Goal: Transaction & Acquisition: Purchase product/service

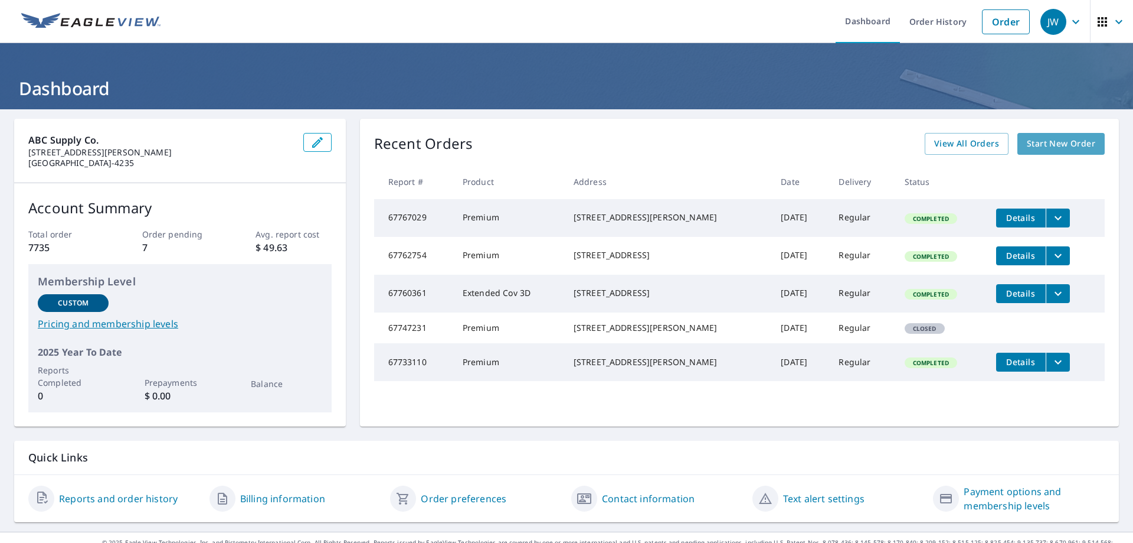
click at [1078, 152] on link "Start New Order" at bounding box center [1061, 144] width 87 height 22
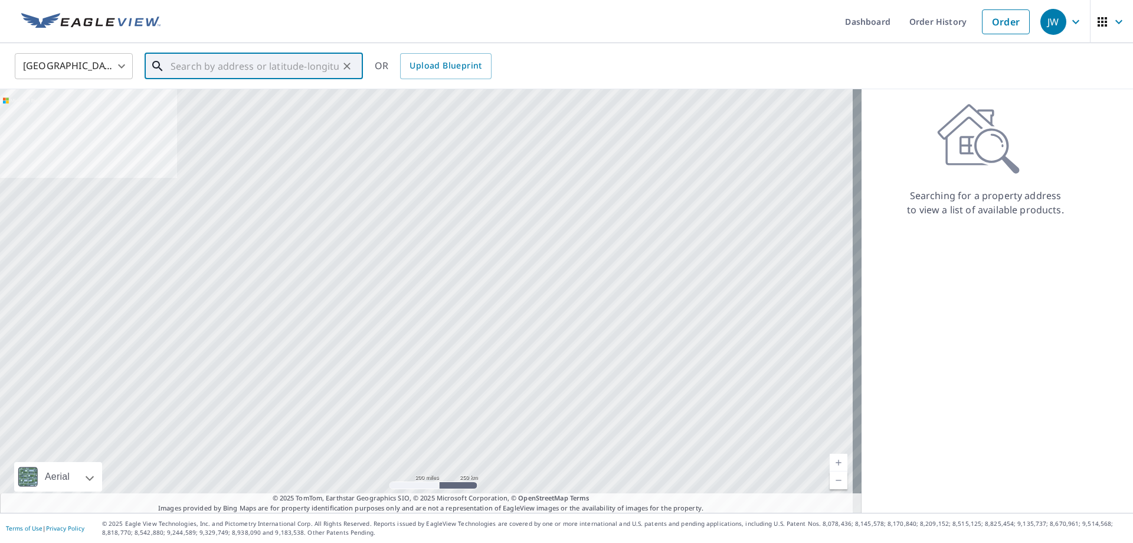
click at [249, 69] on input "text" at bounding box center [255, 66] width 168 height 33
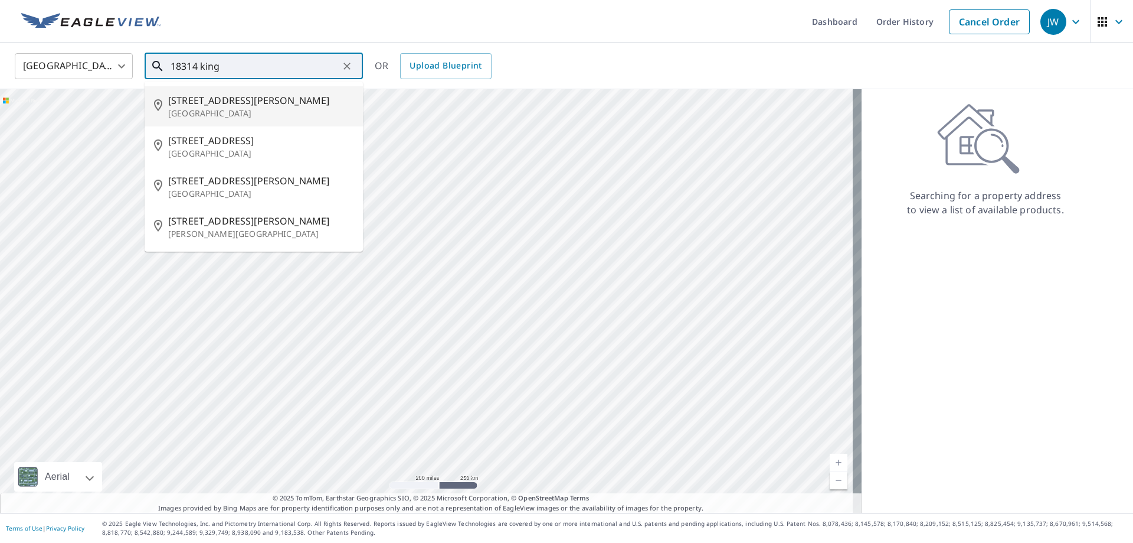
click at [224, 116] on p "[GEOGRAPHIC_DATA]" at bounding box center [260, 113] width 185 height 12
type input "[STREET_ADDRESS][PERSON_NAME]"
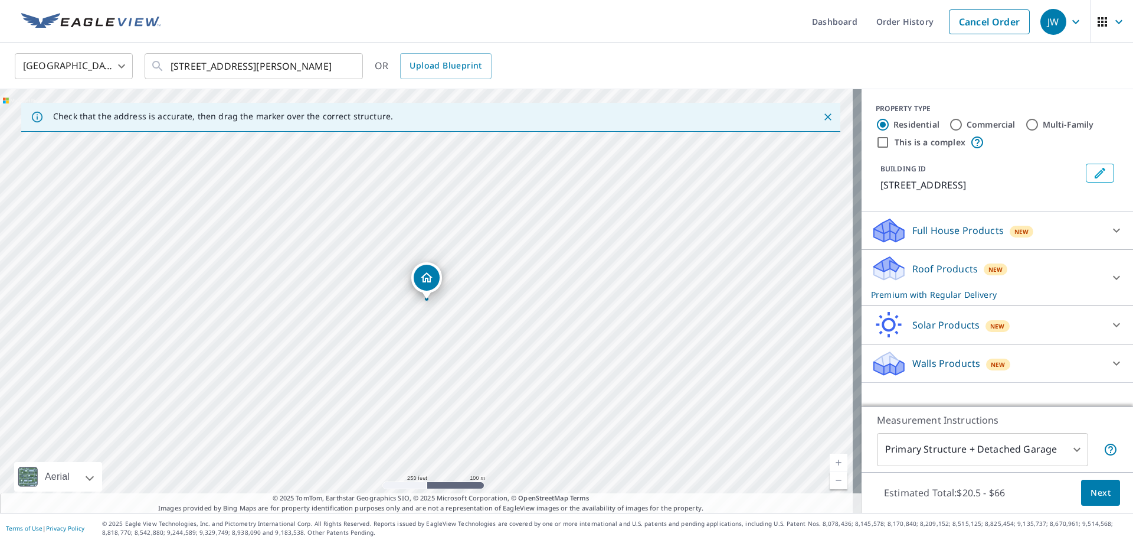
click at [1092, 491] on span "Next" at bounding box center [1101, 492] width 20 height 15
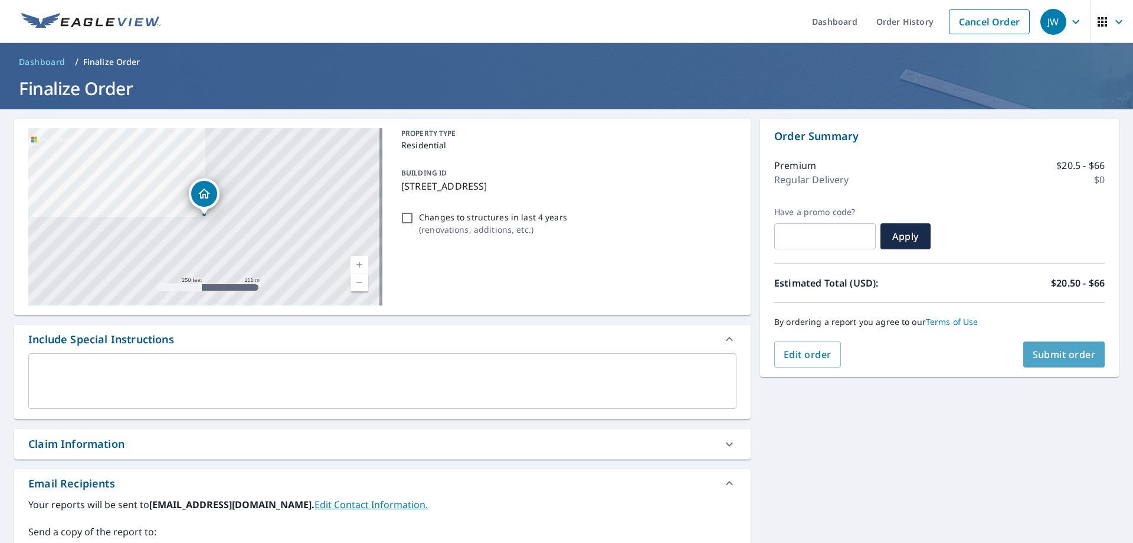
click at [1039, 354] on span "Submit order" at bounding box center [1064, 354] width 63 height 13
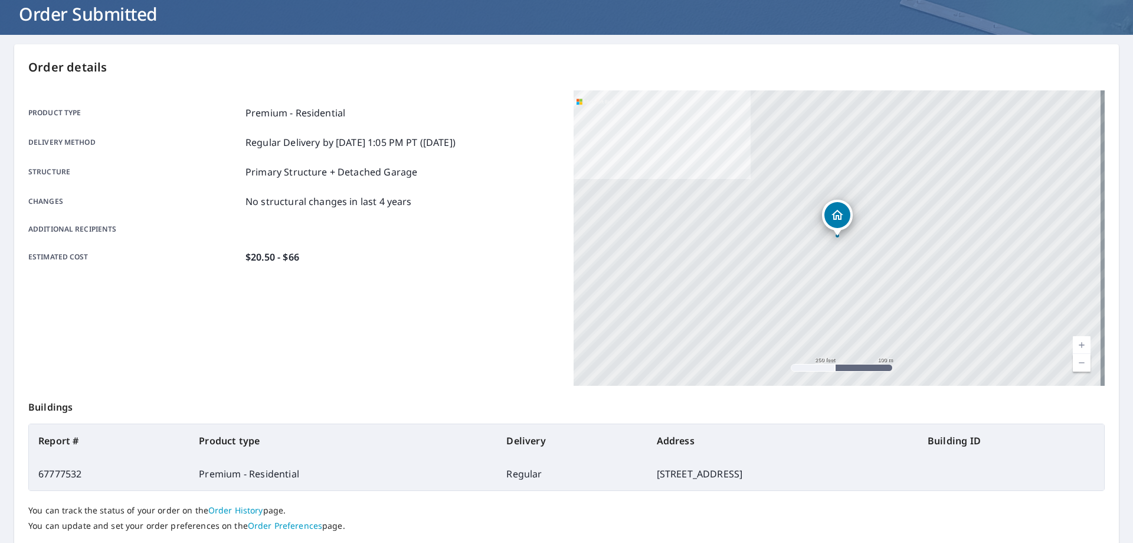
scroll to position [152, 0]
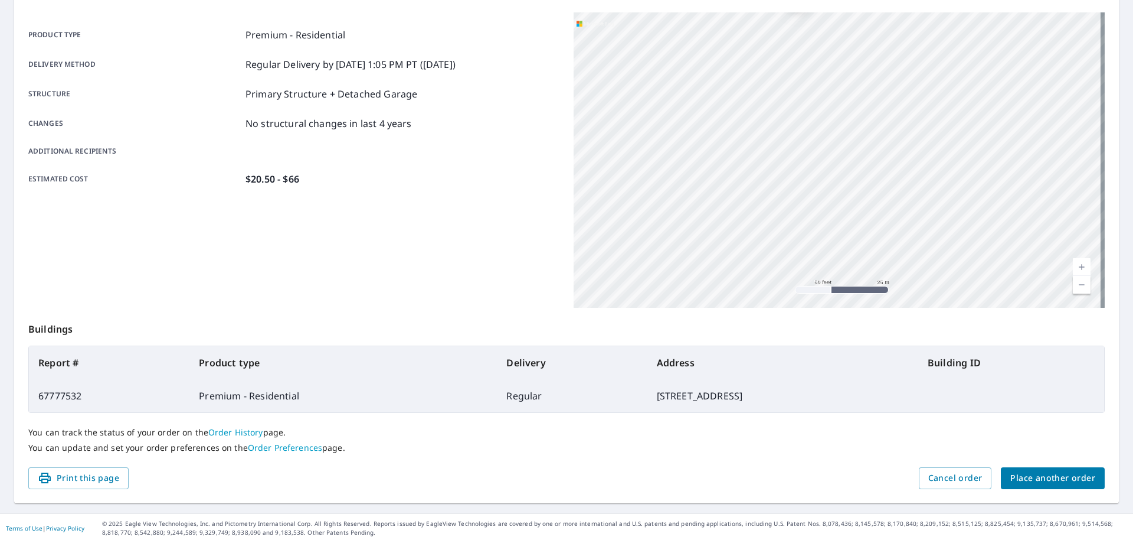
drag, startPoint x: 802, startPoint y: 177, endPoint x: 819, endPoint y: 283, distance: 107.0
click at [819, 283] on div "[STREET_ADDRESS][PERSON_NAME]" at bounding box center [839, 159] width 531 height 295
drag, startPoint x: 732, startPoint y: 85, endPoint x: 736, endPoint y: 201, distance: 116.4
click at [736, 201] on div "[STREET_ADDRESS][PERSON_NAME]" at bounding box center [839, 159] width 531 height 295
drag, startPoint x: 803, startPoint y: 166, endPoint x: 929, endPoint y: 268, distance: 162.0
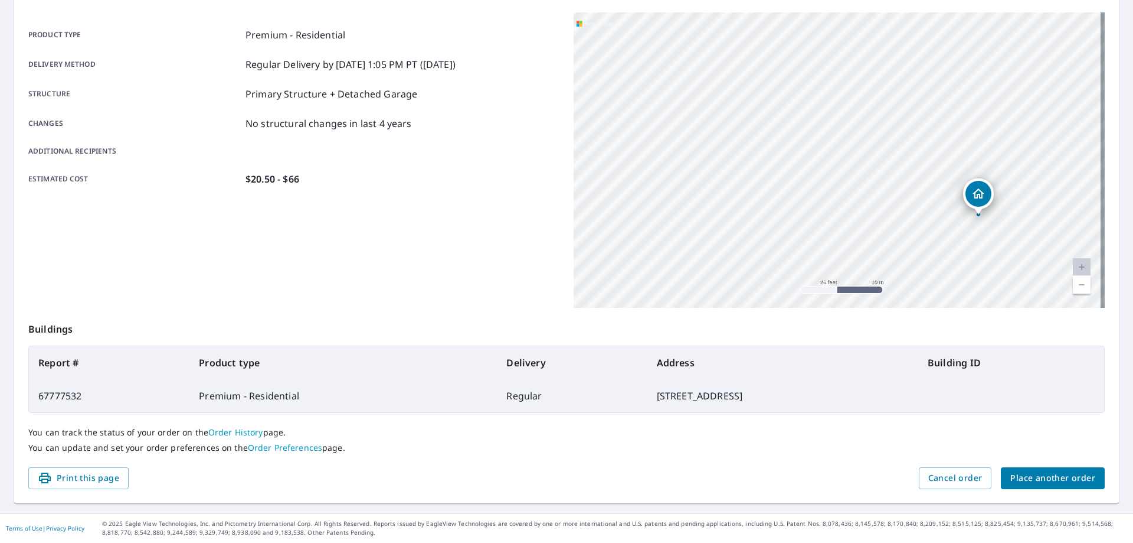
click at [934, 271] on div "[STREET_ADDRESS][PERSON_NAME]" at bounding box center [839, 159] width 531 height 295
drag, startPoint x: 782, startPoint y: 192, endPoint x: 767, endPoint y: 196, distance: 15.2
click at [767, 196] on div "[STREET_ADDRESS][PERSON_NAME]" at bounding box center [839, 159] width 531 height 295
drag, startPoint x: 809, startPoint y: 170, endPoint x: 785, endPoint y: 176, distance: 24.9
click at [785, 176] on icon "Dropped pin, building 1, Residential property, 18314 King Ln Conroe, TX 77306" at bounding box center [783, 179] width 14 height 14
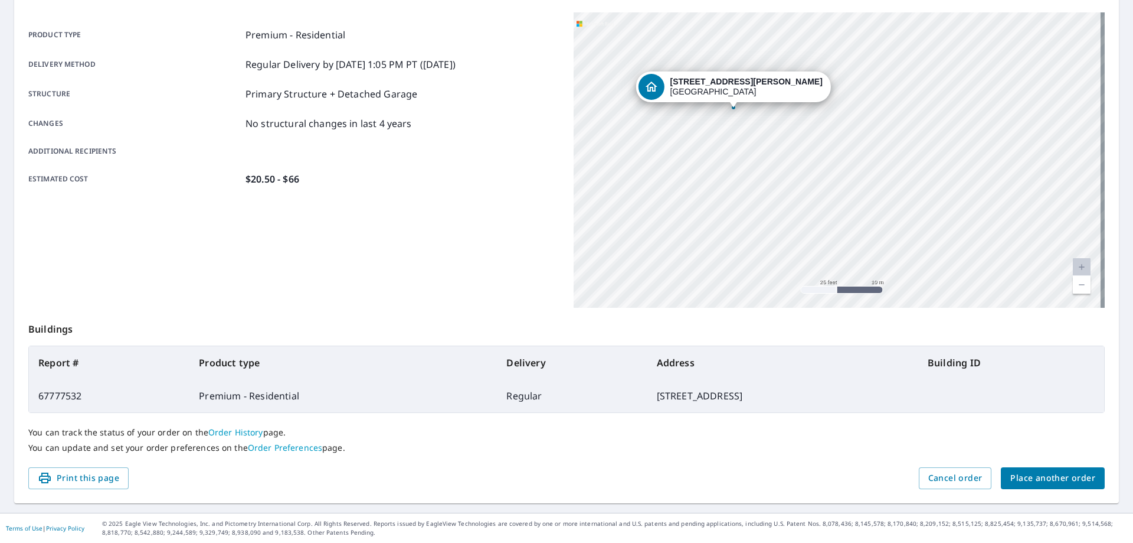
drag, startPoint x: 782, startPoint y: 176, endPoint x: 727, endPoint y: 238, distance: 82.9
click at [727, 238] on div "[STREET_ADDRESS][PERSON_NAME]" at bounding box center [839, 159] width 531 height 295
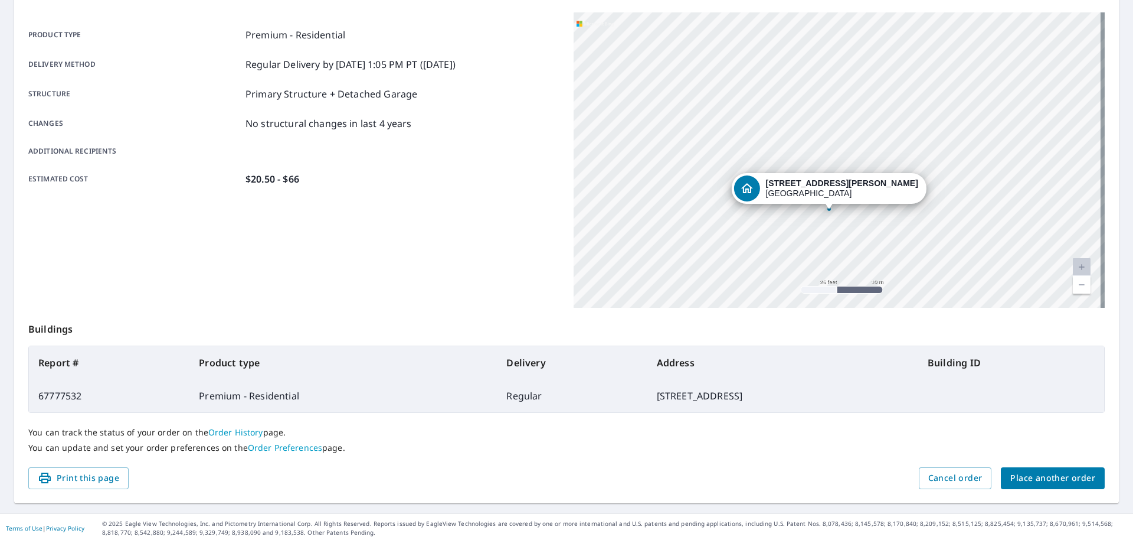
drag, startPoint x: 825, startPoint y: 139, endPoint x: 926, endPoint y: 227, distance: 133.5
click at [922, 238] on div "[STREET_ADDRESS][PERSON_NAME]" at bounding box center [839, 159] width 531 height 295
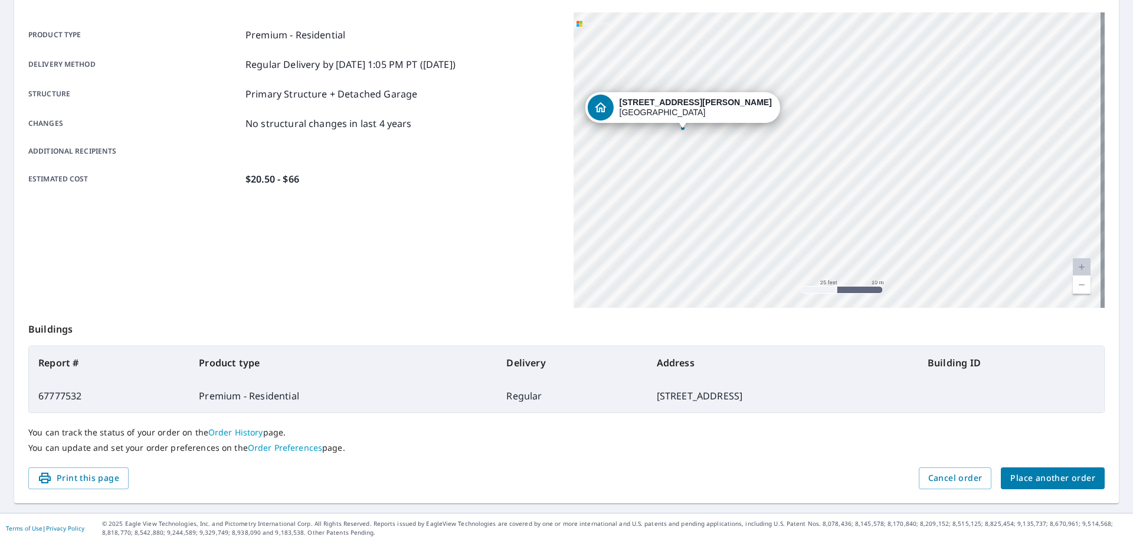
drag, startPoint x: 978, startPoint y: 100, endPoint x: 832, endPoint y: 21, distance: 165.9
click at [832, 21] on div "[STREET_ADDRESS][PERSON_NAME]" at bounding box center [839, 159] width 531 height 295
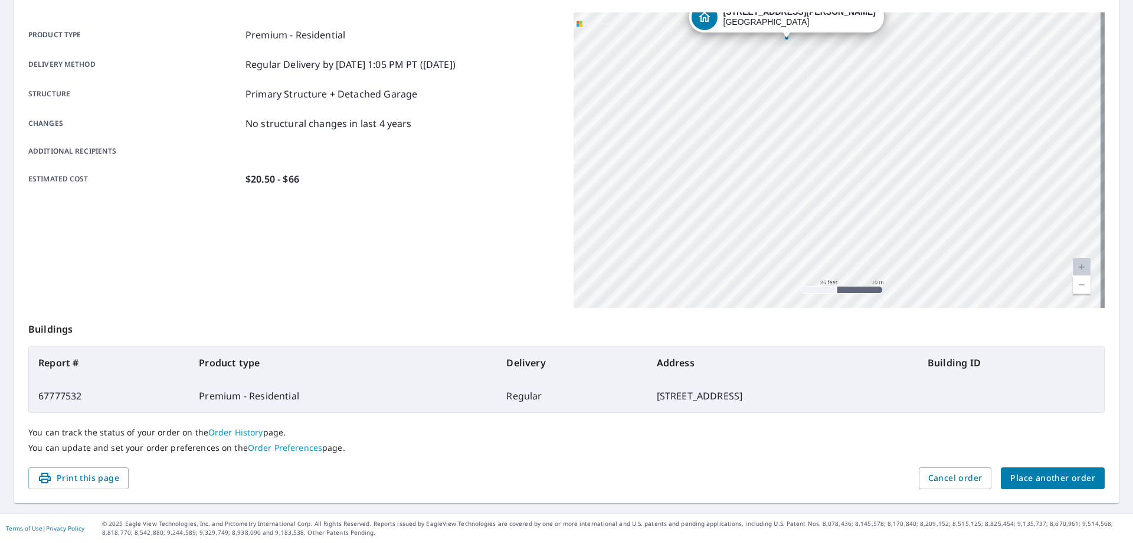
drag, startPoint x: 886, startPoint y: 175, endPoint x: 989, endPoint y: 86, distance: 136.4
click at [989, 86] on div "[STREET_ADDRESS][PERSON_NAME]" at bounding box center [839, 159] width 531 height 295
drag, startPoint x: 750, startPoint y: 209, endPoint x: 687, endPoint y: 112, distance: 115.3
click at [687, 112] on div "[STREET_ADDRESS][PERSON_NAME]" at bounding box center [839, 159] width 531 height 295
drag, startPoint x: 925, startPoint y: 181, endPoint x: 989, endPoint y: 276, distance: 114.8
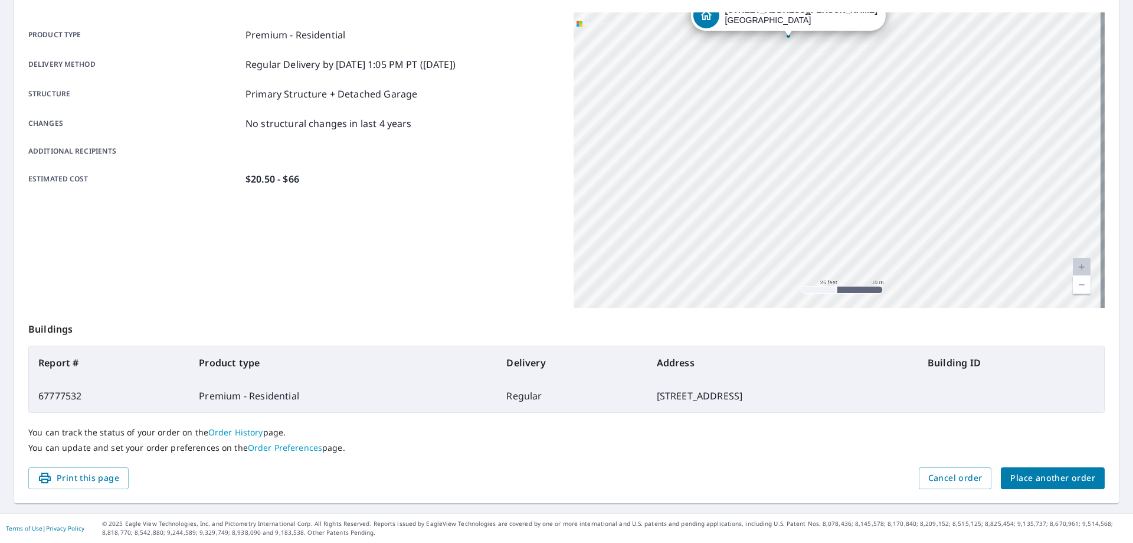
click at [989, 276] on div "[STREET_ADDRESS][PERSON_NAME]" at bounding box center [839, 159] width 531 height 295
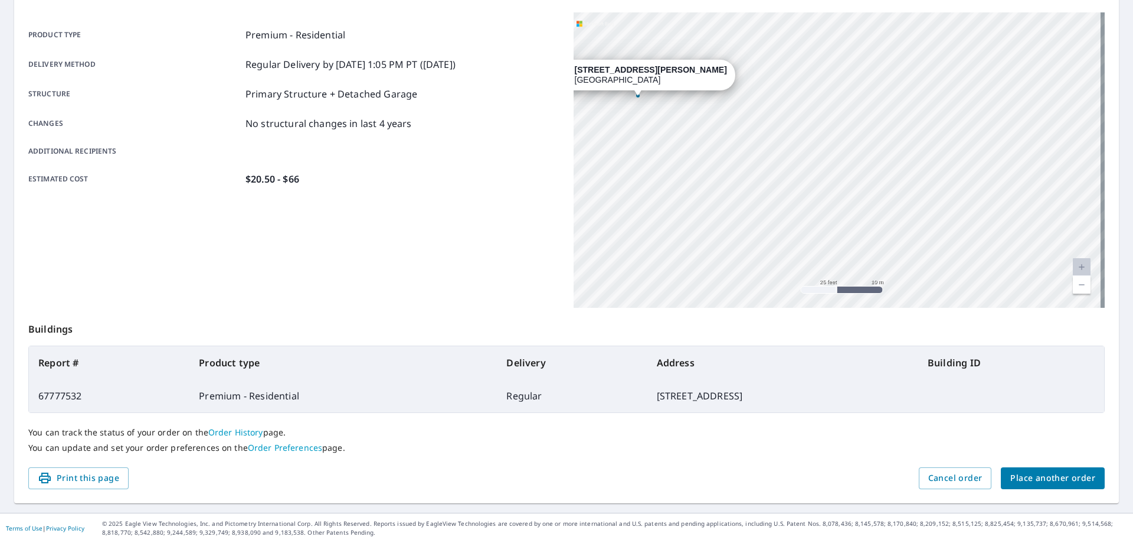
drag, startPoint x: 974, startPoint y: 138, endPoint x: 824, endPoint y: 198, distance: 161.9
click at [824, 198] on div "[STREET_ADDRESS][PERSON_NAME]" at bounding box center [839, 159] width 531 height 295
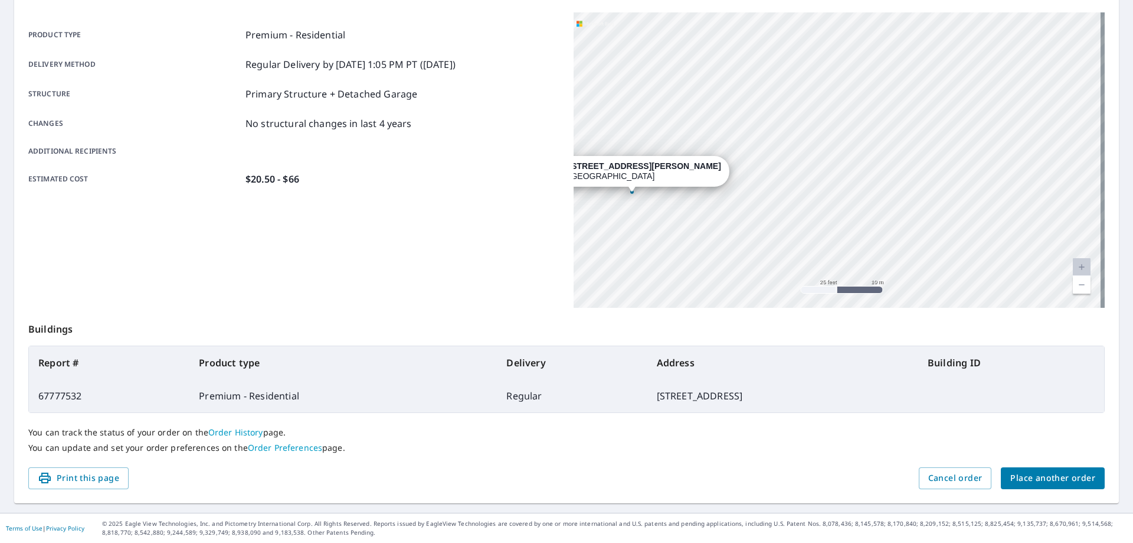
drag, startPoint x: 978, startPoint y: 137, endPoint x: 973, endPoint y: 223, distance: 85.7
click at [972, 234] on div "[STREET_ADDRESS][PERSON_NAME]" at bounding box center [839, 159] width 531 height 295
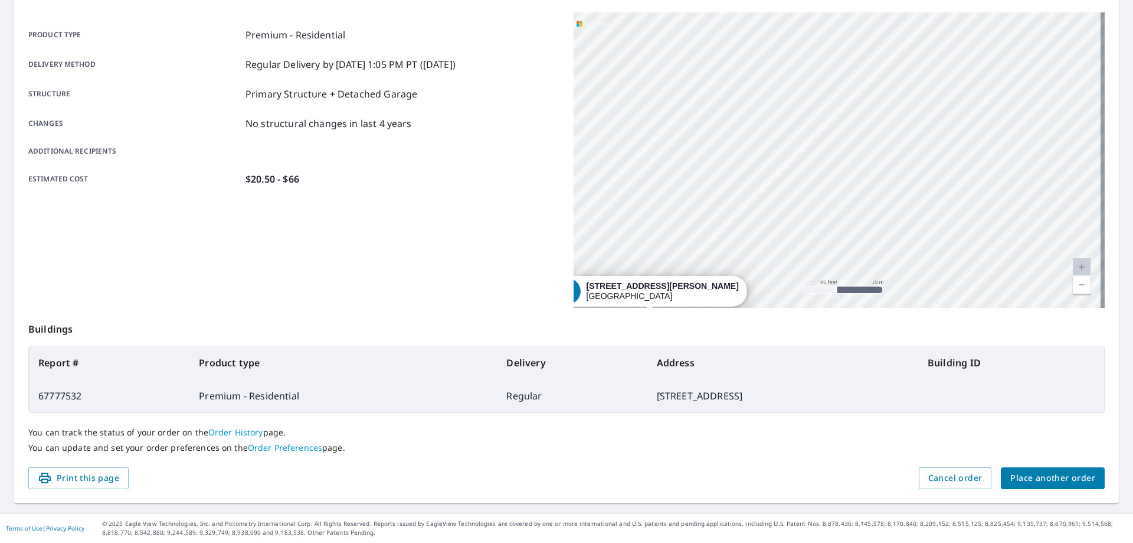
drag, startPoint x: 978, startPoint y: 145, endPoint x: 993, endPoint y: 244, distance: 99.8
click at [993, 244] on div "[STREET_ADDRESS][PERSON_NAME]" at bounding box center [839, 159] width 531 height 295
drag, startPoint x: 738, startPoint y: 102, endPoint x: 939, endPoint y: 250, distance: 249.1
click at [939, 250] on div "[STREET_ADDRESS][PERSON_NAME]" at bounding box center [839, 159] width 531 height 295
drag, startPoint x: 965, startPoint y: 130, endPoint x: 963, endPoint y: 243, distance: 112.8
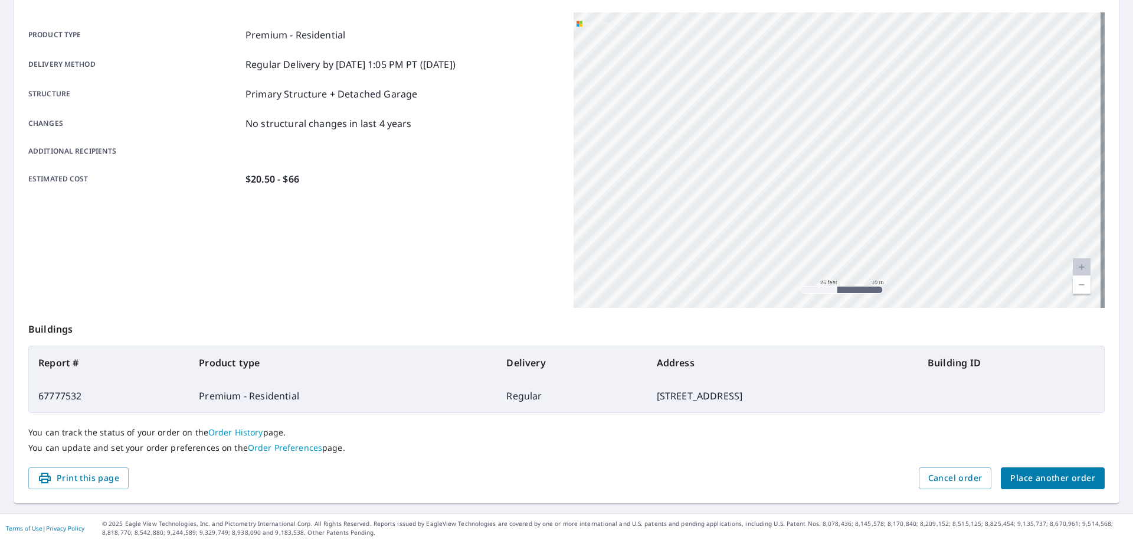
click at [963, 243] on div "[STREET_ADDRESS][PERSON_NAME]" at bounding box center [839, 159] width 531 height 295
drag, startPoint x: 971, startPoint y: 134, endPoint x: 954, endPoint y: 243, distance: 110.5
click at [954, 243] on div "[STREET_ADDRESS][PERSON_NAME]" at bounding box center [839, 159] width 531 height 295
drag, startPoint x: 999, startPoint y: 122, endPoint x: 1001, endPoint y: 243, distance: 121.6
click at [1001, 243] on div "[STREET_ADDRESS][PERSON_NAME]" at bounding box center [839, 159] width 531 height 295
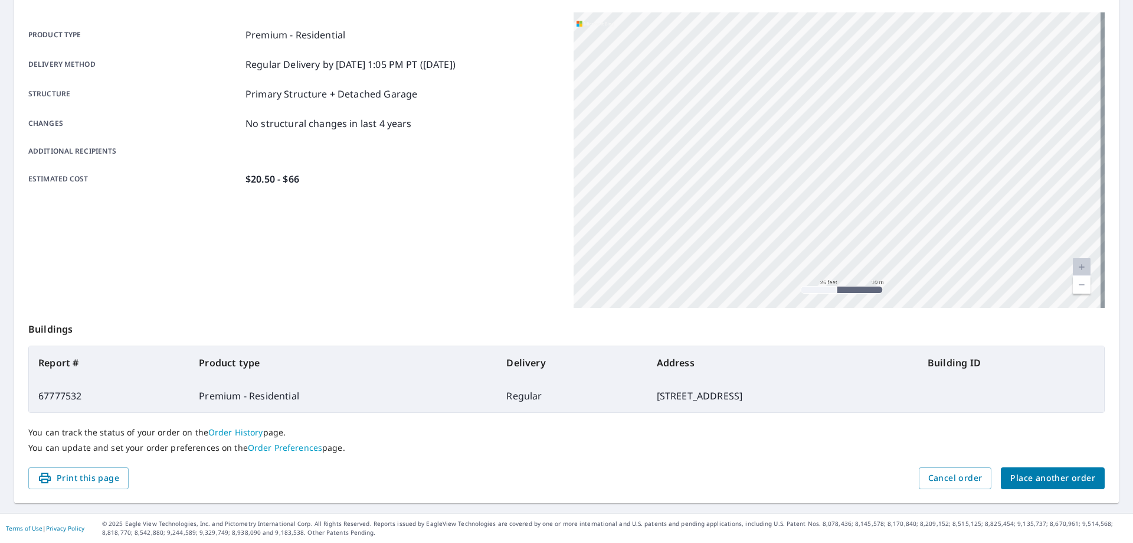
drag, startPoint x: 868, startPoint y: 114, endPoint x: 893, endPoint y: 221, distance: 110.4
click at [893, 221] on div "[STREET_ADDRESS][PERSON_NAME]" at bounding box center [839, 159] width 531 height 295
drag, startPoint x: 894, startPoint y: 117, endPoint x: 852, endPoint y: 128, distance: 42.5
click at [852, 128] on div "[STREET_ADDRESS][PERSON_NAME]" at bounding box center [839, 159] width 531 height 295
drag, startPoint x: 978, startPoint y: 230, endPoint x: 934, endPoint y: 117, distance: 121.1
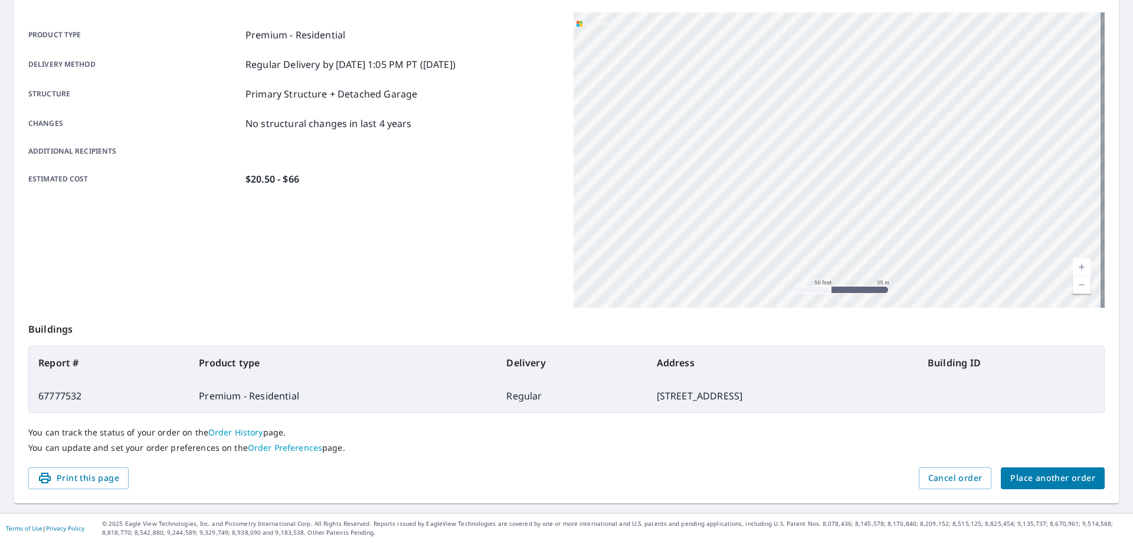
click at [934, 117] on div "[STREET_ADDRESS][PERSON_NAME]" at bounding box center [839, 159] width 531 height 295
click at [913, 151] on div "[STREET_ADDRESS][PERSON_NAME]" at bounding box center [839, 159] width 531 height 295
drag, startPoint x: 897, startPoint y: 194, endPoint x: 748, endPoint y: 173, distance: 150.3
click at [748, 173] on div "[STREET_ADDRESS][PERSON_NAME]" at bounding box center [839, 159] width 531 height 295
drag, startPoint x: 725, startPoint y: 182, endPoint x: 872, endPoint y: 200, distance: 148.1
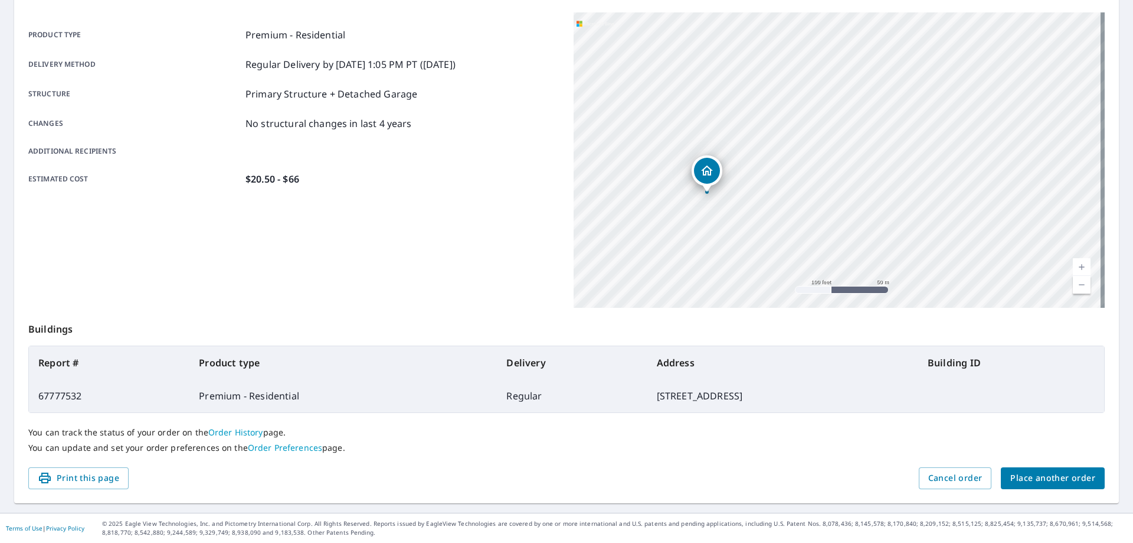
click at [872, 200] on div "[STREET_ADDRESS][PERSON_NAME]" at bounding box center [839, 159] width 531 height 295
drag, startPoint x: 788, startPoint y: 187, endPoint x: 1040, endPoint y: 166, distance: 252.9
click at [1040, 166] on div "[STREET_ADDRESS][PERSON_NAME]" at bounding box center [839, 159] width 531 height 295
drag, startPoint x: 788, startPoint y: 247, endPoint x: 874, endPoint y: 110, distance: 161.8
click at [874, 110] on div "[STREET_ADDRESS][PERSON_NAME]" at bounding box center [839, 159] width 531 height 295
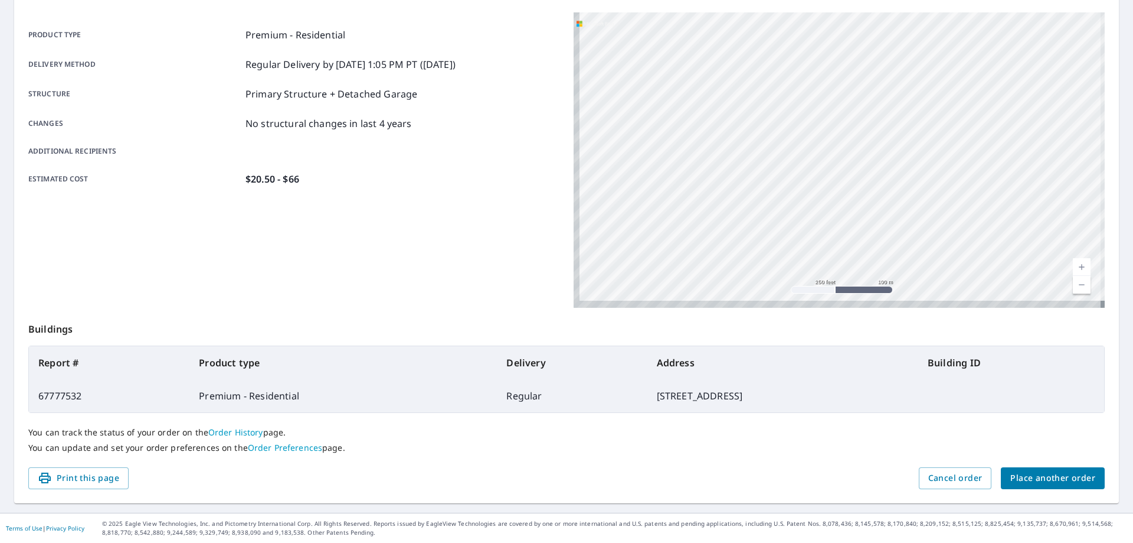
drag, startPoint x: 754, startPoint y: 180, endPoint x: 783, endPoint y: 122, distance: 65.5
click at [783, 122] on div "[STREET_ADDRESS][PERSON_NAME]" at bounding box center [839, 159] width 531 height 295
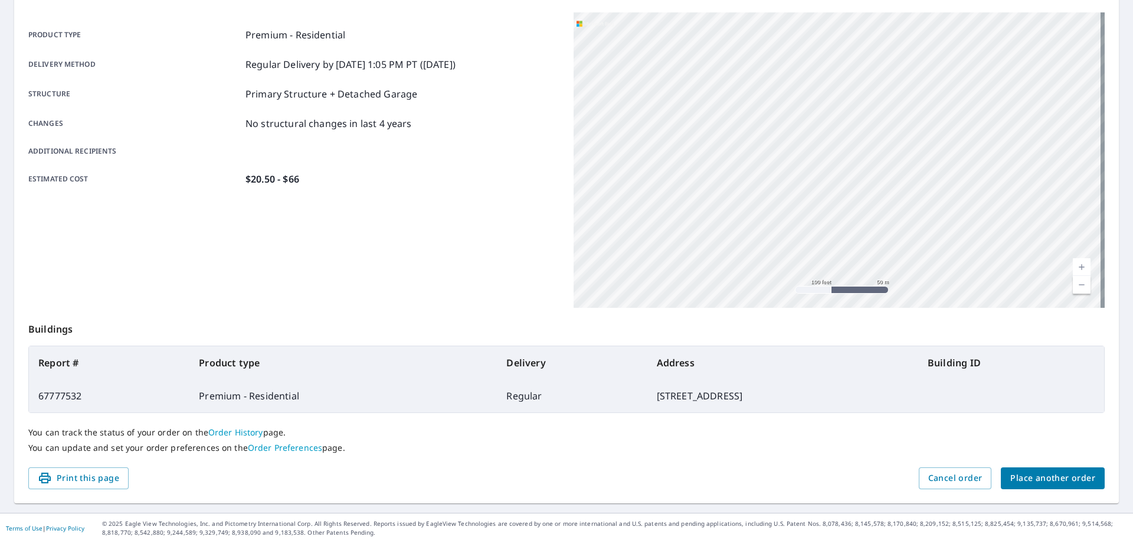
drag, startPoint x: 772, startPoint y: 125, endPoint x: 697, endPoint y: 200, distance: 105.6
click at [697, 200] on div "[STREET_ADDRESS][PERSON_NAME]" at bounding box center [839, 159] width 531 height 295
drag, startPoint x: 724, startPoint y: 126, endPoint x: 787, endPoint y: 296, distance: 180.8
click at [787, 296] on div "[STREET_ADDRESS][PERSON_NAME]" at bounding box center [839, 159] width 531 height 295
drag, startPoint x: 696, startPoint y: 169, endPoint x: 729, endPoint y: 308, distance: 142.6
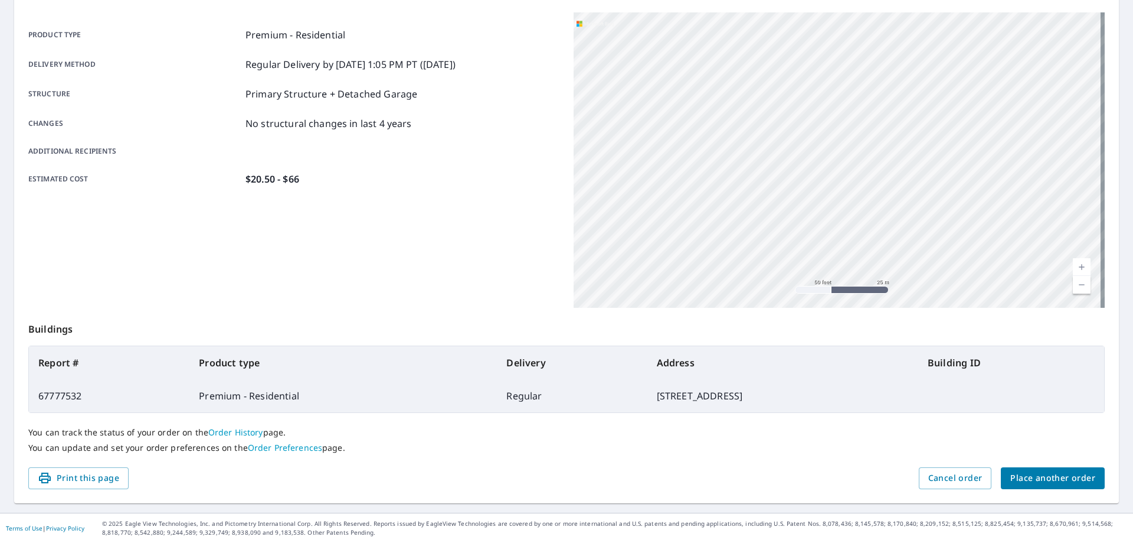
click at [729, 308] on div "Order details Product type Premium - Residential Delivery method Regular Delive…" at bounding box center [566, 234] width 1105 height 537
drag, startPoint x: 725, startPoint y: 266, endPoint x: 746, endPoint y: 325, distance: 62.2
click at [746, 325] on div "Order details Product type Premium - Residential Delivery method Regular Delive…" at bounding box center [566, 234] width 1105 height 537
drag, startPoint x: 566, startPoint y: 242, endPoint x: 583, endPoint y: 264, distance: 28.2
click at [672, 263] on div "Product type Premium - Residential Delivery method Regular Delivery by [DATE] 1…" at bounding box center [566, 159] width 1077 height 295
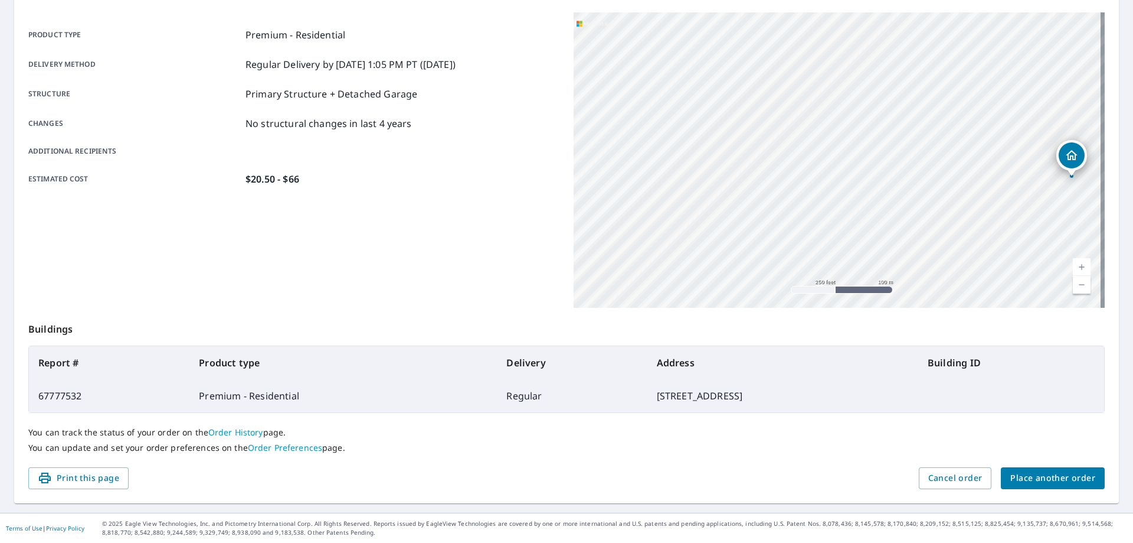
click at [469, 273] on div "Product type Premium - Residential Delivery method Regular Delivery by [DATE] 1…" at bounding box center [293, 159] width 531 height 295
drag, startPoint x: 881, startPoint y: 181, endPoint x: 723, endPoint y: 168, distance: 158.8
click at [723, 168] on div "[STREET_ADDRESS][PERSON_NAME]" at bounding box center [839, 159] width 531 height 295
drag, startPoint x: 826, startPoint y: 195, endPoint x: 573, endPoint y: 226, distance: 254.5
click at [574, 226] on div "[STREET_ADDRESS][PERSON_NAME]" at bounding box center [839, 159] width 531 height 295
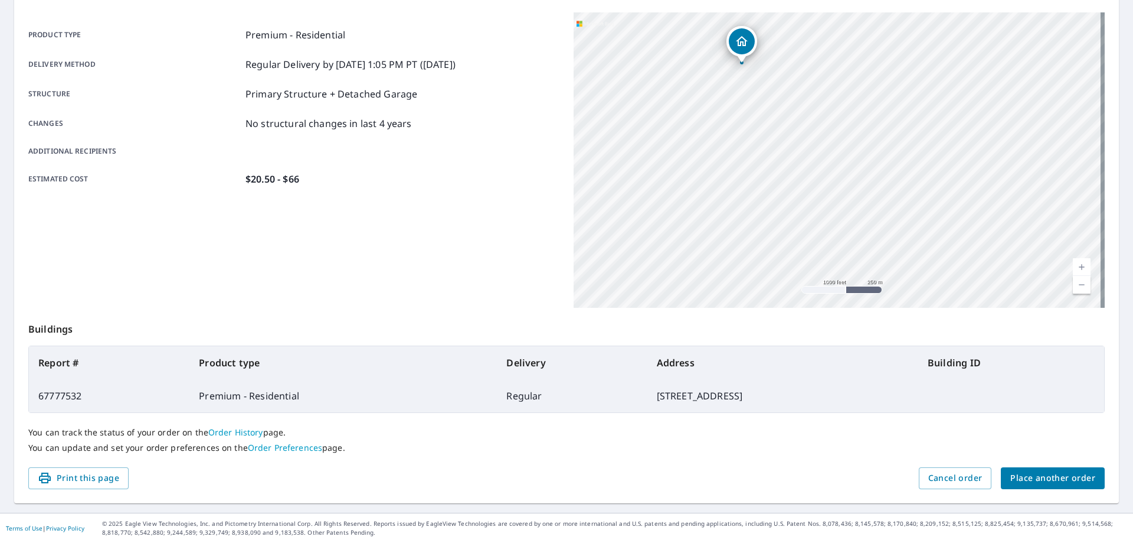
drag, startPoint x: 773, startPoint y: 178, endPoint x: 771, endPoint y: 70, distance: 108.1
click at [771, 70] on div "[STREET_ADDRESS][PERSON_NAME]" at bounding box center [839, 159] width 531 height 295
drag, startPoint x: 766, startPoint y: 159, endPoint x: 776, endPoint y: 115, distance: 44.7
click at [776, 115] on div "[STREET_ADDRESS][PERSON_NAME]" at bounding box center [839, 159] width 531 height 295
drag, startPoint x: 766, startPoint y: 138, endPoint x: 739, endPoint y: 177, distance: 47.8
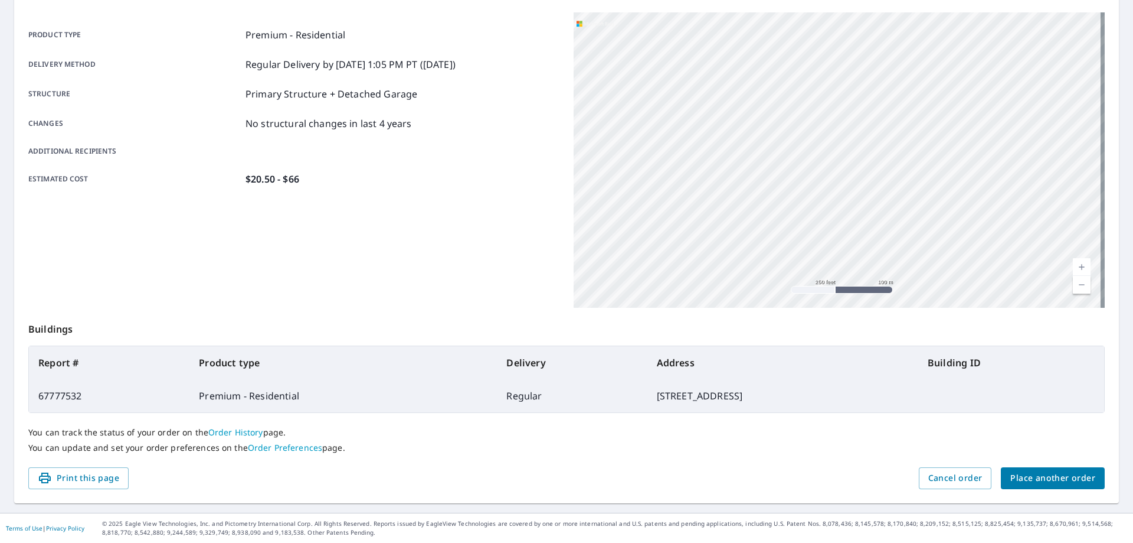
click at [739, 177] on div "[STREET_ADDRESS][PERSON_NAME]" at bounding box center [839, 159] width 531 height 295
drag, startPoint x: 739, startPoint y: 177, endPoint x: 726, endPoint y: 209, distance: 34.8
click at [726, 209] on div "[STREET_ADDRESS][PERSON_NAME]" at bounding box center [839, 159] width 531 height 295
drag, startPoint x: 765, startPoint y: 161, endPoint x: 820, endPoint y: 295, distance: 144.8
click at [820, 295] on div "[STREET_ADDRESS][PERSON_NAME]" at bounding box center [839, 159] width 531 height 295
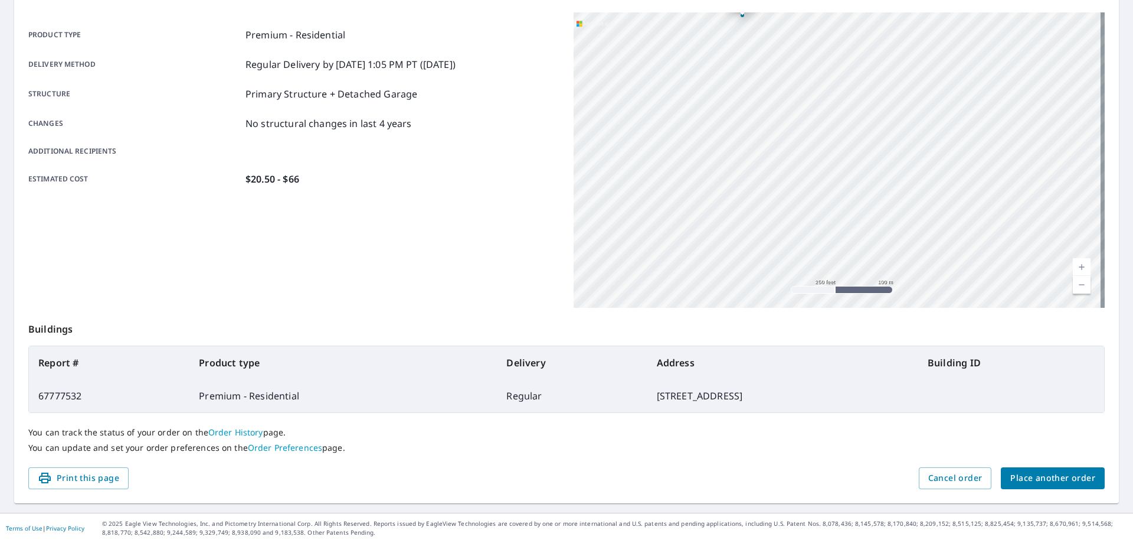
drag, startPoint x: 802, startPoint y: 215, endPoint x: 792, endPoint y: 241, distance: 28.1
click at [792, 241] on div "[STREET_ADDRESS][PERSON_NAME]" at bounding box center [839, 159] width 531 height 295
drag, startPoint x: 798, startPoint y: 191, endPoint x: 801, endPoint y: 276, distance: 84.5
click at [801, 276] on div "[STREET_ADDRESS][PERSON_NAME]" at bounding box center [839, 159] width 531 height 295
drag, startPoint x: 725, startPoint y: 48, endPoint x: 743, endPoint y: 50, distance: 17.7
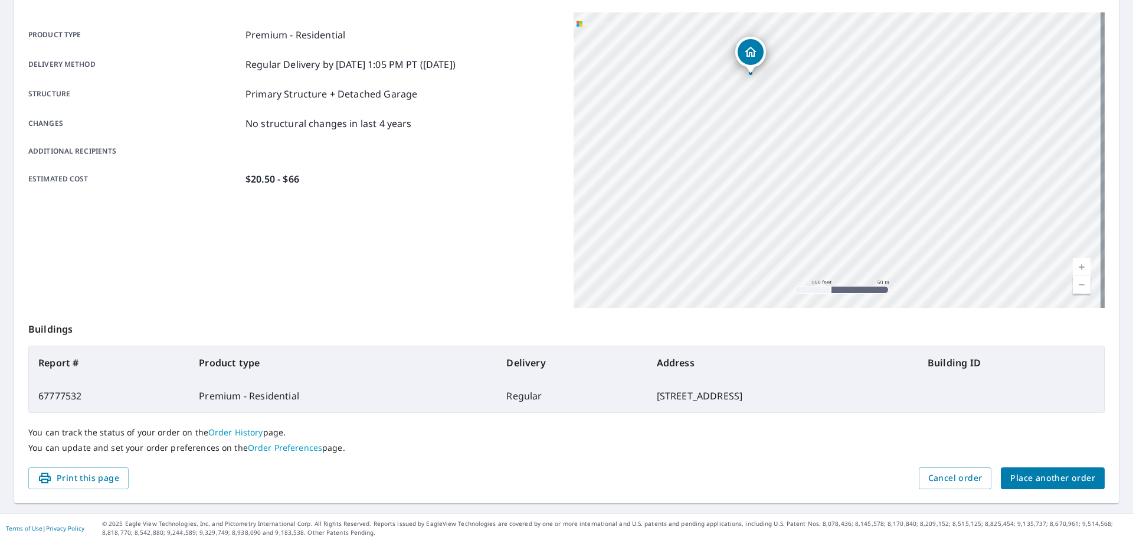
click at [744, 50] on icon "Dropped pin, building 1, Residential property, 18314 King Ln Conroe, TX 77306" at bounding box center [751, 52] width 14 height 14
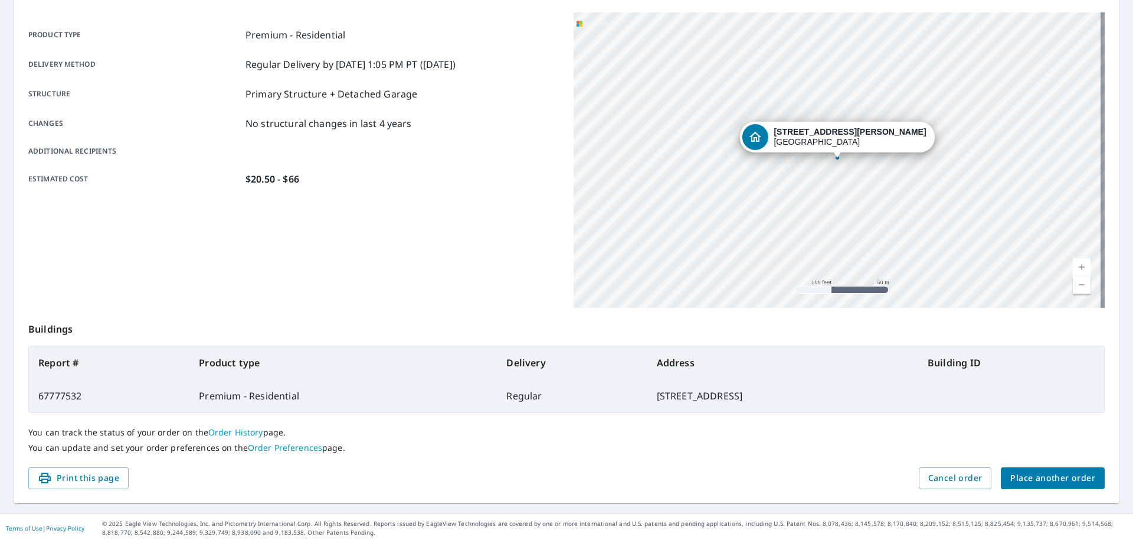
click at [733, 97] on div "[STREET_ADDRESS][PERSON_NAME]" at bounding box center [839, 159] width 531 height 295
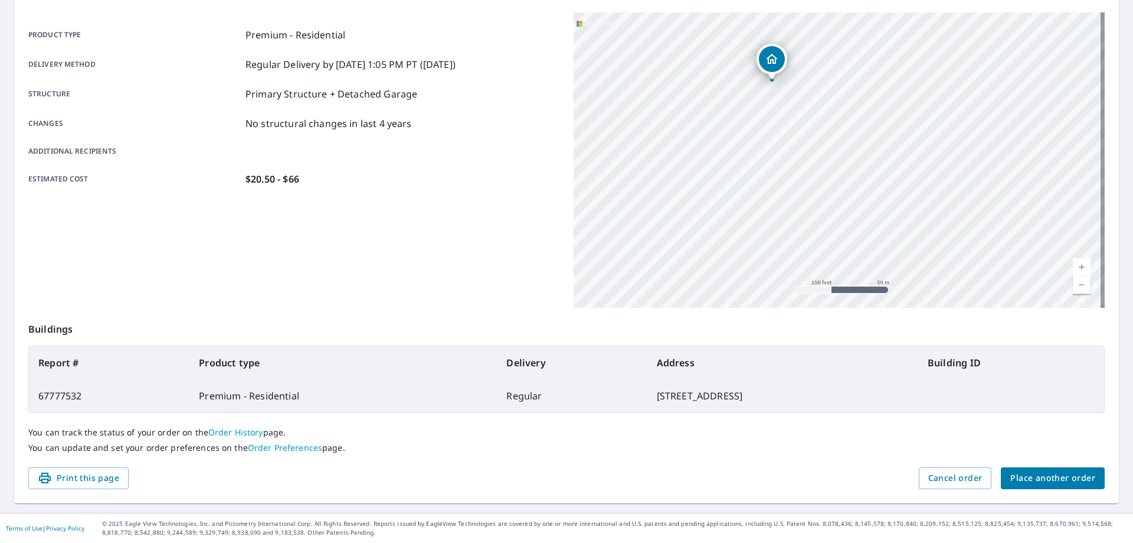
drag, startPoint x: 833, startPoint y: 158, endPoint x: 767, endPoint y: 79, distance: 102.3
click at [770, 79] on div at bounding box center [772, 79] width 5 height 5
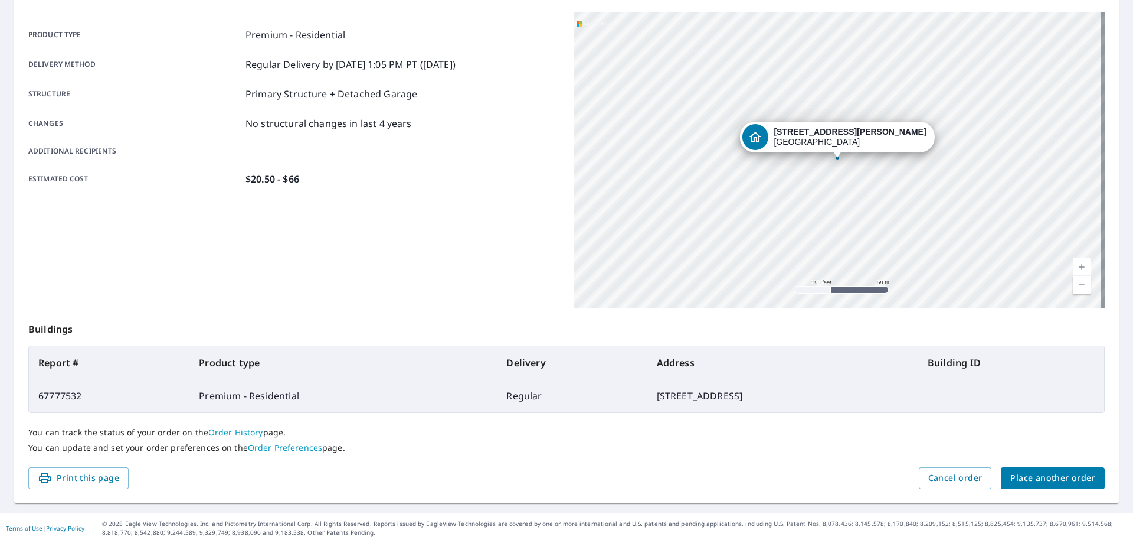
click at [801, 176] on div "[STREET_ADDRESS][PERSON_NAME]" at bounding box center [839, 159] width 531 height 295
drag, startPoint x: 766, startPoint y: 198, endPoint x: 792, endPoint y: -14, distance: 213.6
click at [792, 0] on html "JW JW Dashboard Order History Order JW Order Submitted Order details Product ty…" at bounding box center [566, 271] width 1133 height 543
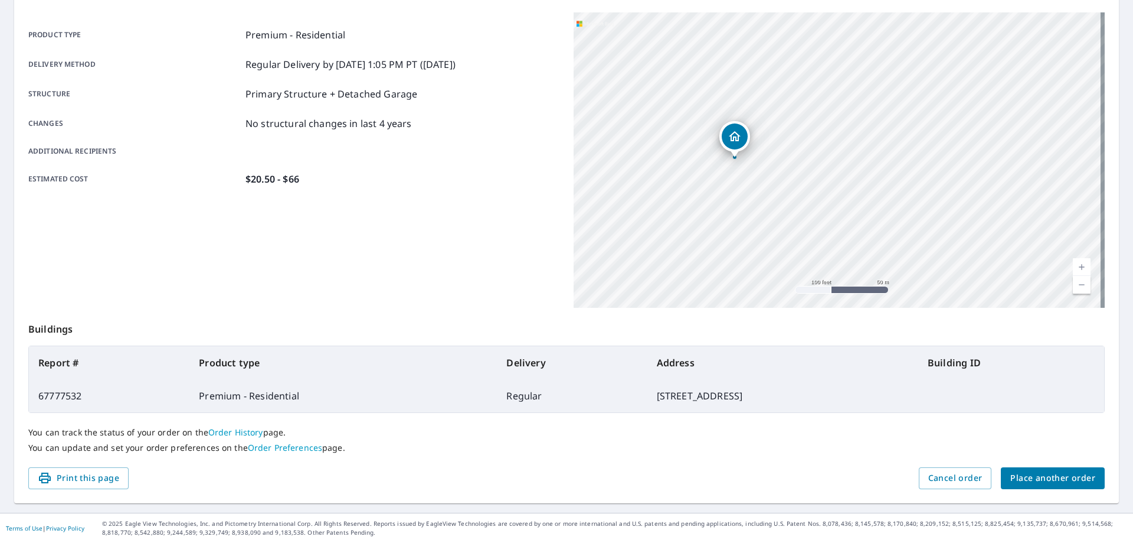
drag, startPoint x: 803, startPoint y: 116, endPoint x: 740, endPoint y: 177, distance: 87.3
click at [740, 177] on div "[STREET_ADDRESS][PERSON_NAME]" at bounding box center [839, 159] width 531 height 295
drag, startPoint x: 740, startPoint y: 177, endPoint x: 717, endPoint y: 36, distance: 143.0
click at [717, 36] on div "[STREET_ADDRESS][PERSON_NAME]" at bounding box center [839, 159] width 531 height 295
drag, startPoint x: 707, startPoint y: 122, endPoint x: 785, endPoint y: 173, distance: 93.0
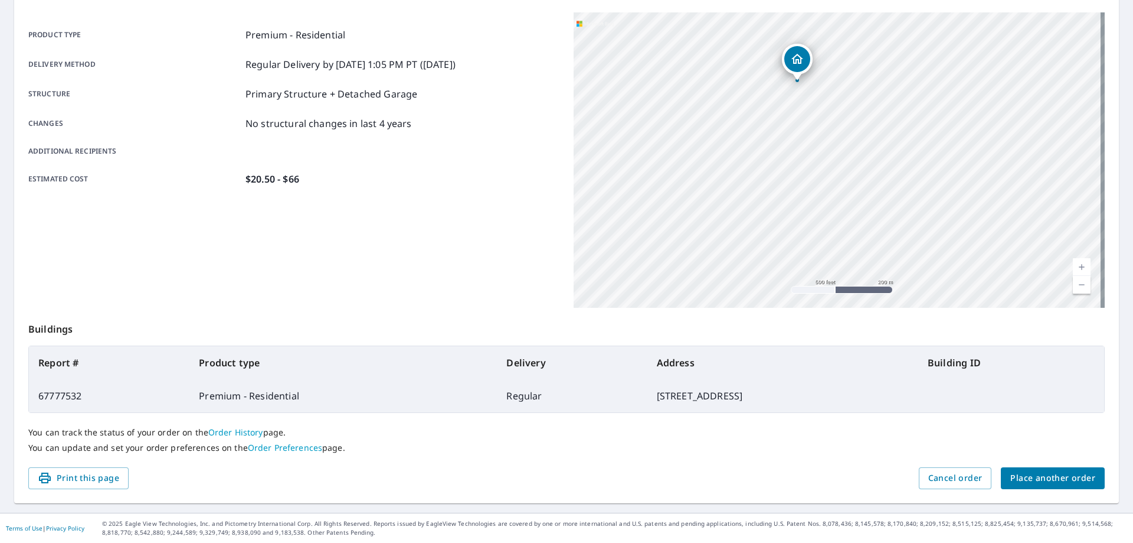
click at [785, 173] on div "[STREET_ADDRESS][PERSON_NAME]" at bounding box center [839, 159] width 531 height 295
click at [769, 149] on div "[STREET_ADDRESS][PERSON_NAME]" at bounding box center [839, 159] width 531 height 295
drag, startPoint x: 792, startPoint y: 205, endPoint x: 874, endPoint y: 169, distance: 90.2
click at [874, 169] on div "[STREET_ADDRESS][PERSON_NAME]" at bounding box center [839, 159] width 531 height 295
drag, startPoint x: 895, startPoint y: 88, endPoint x: 901, endPoint y: 91, distance: 6.6
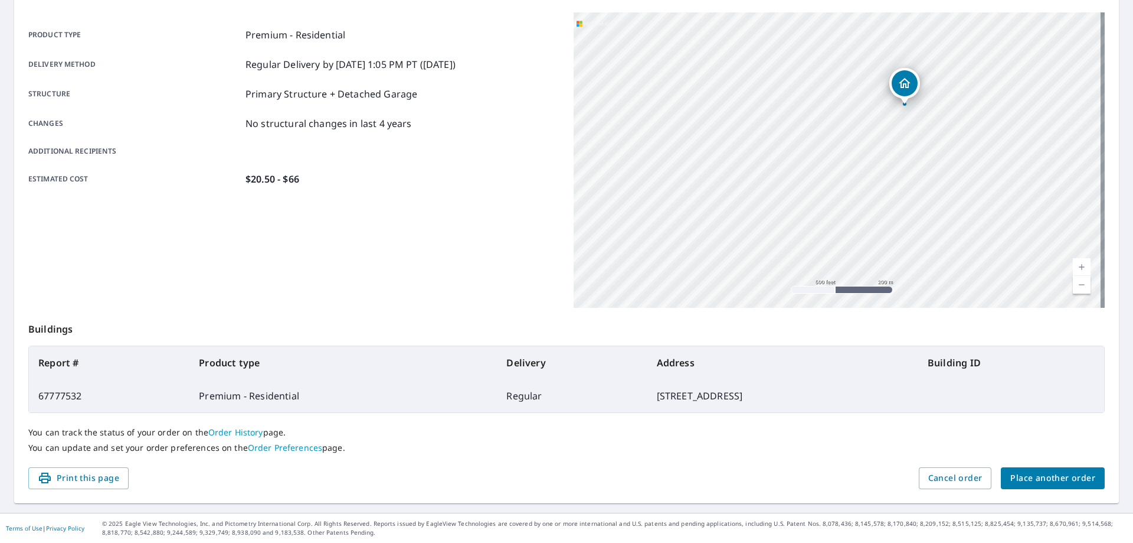
click at [901, 91] on div "Dropped pin, building 1, Residential property, 18314 King Ln Conroe, TX 77306" at bounding box center [905, 83] width 26 height 26
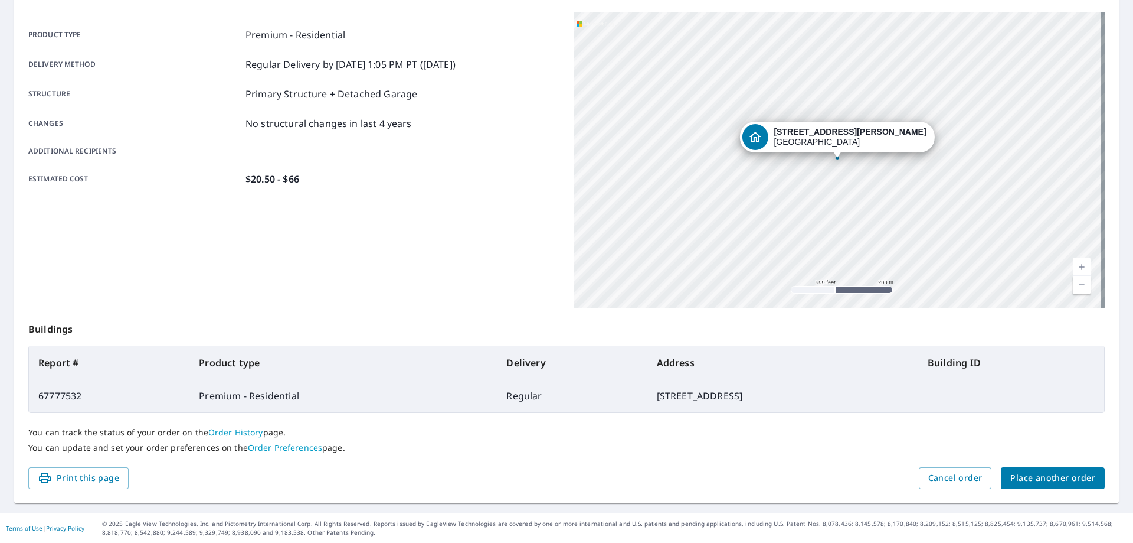
click at [806, 230] on div "[STREET_ADDRESS][PERSON_NAME]" at bounding box center [839, 159] width 531 height 295
drag, startPoint x: 832, startPoint y: 142, endPoint x: 862, endPoint y: 122, distance: 36.0
click at [862, 122] on icon "Dropped pin, building 1, Residential property, 18314 King Ln Conroe, TX 77306" at bounding box center [867, 116] width 14 height 14
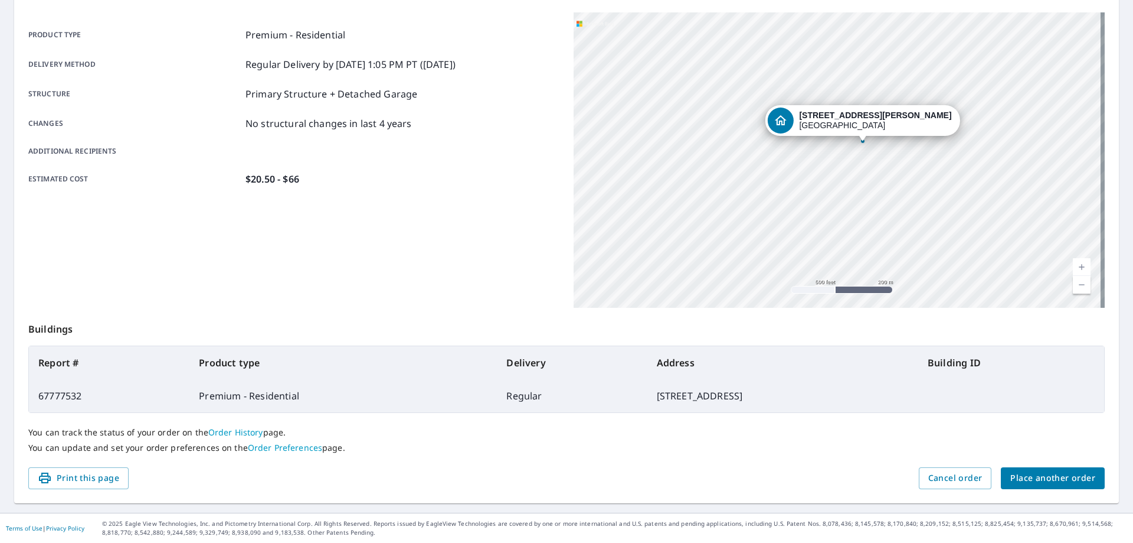
drag, startPoint x: 828, startPoint y: 156, endPoint x: 857, endPoint y: 133, distance: 37.0
click at [857, 133] on div "[STREET_ADDRESS][PERSON_NAME]" at bounding box center [862, 120] width 195 height 31
click at [806, 230] on div "[STREET_ADDRESS][PERSON_NAME]" at bounding box center [839, 159] width 531 height 295
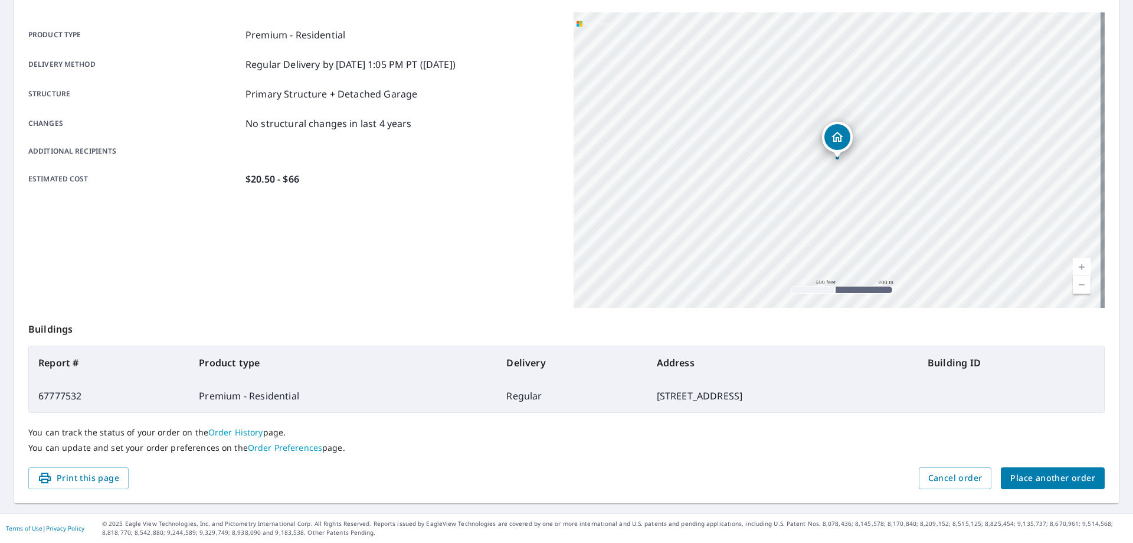
click at [806, 230] on div "[STREET_ADDRESS][PERSON_NAME]" at bounding box center [839, 159] width 531 height 295
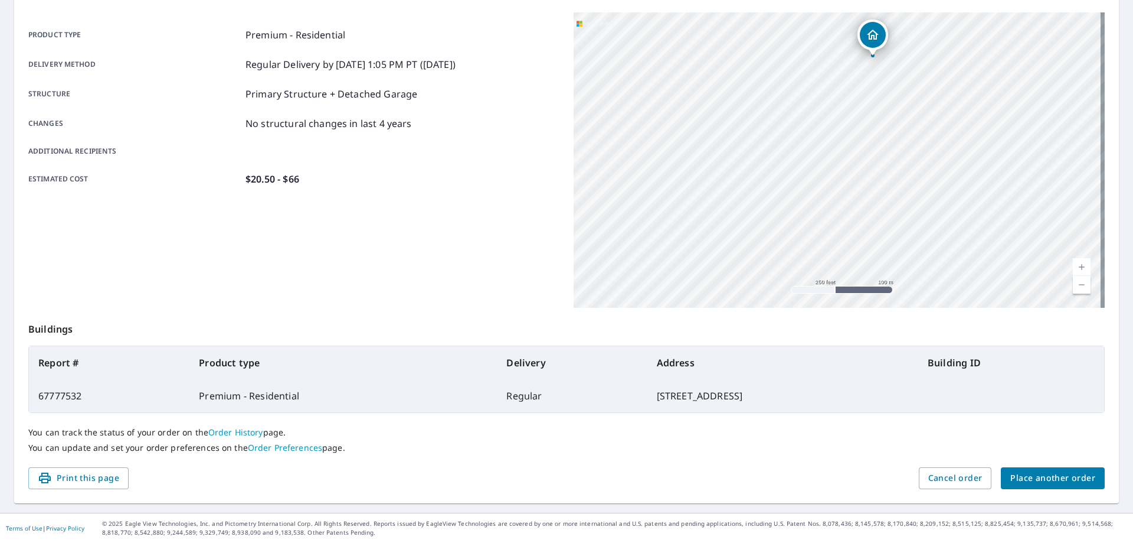
drag, startPoint x: 835, startPoint y: 165, endPoint x: 855, endPoint y: 99, distance: 68.9
click at [855, 99] on div "[STREET_ADDRESS][PERSON_NAME]" at bounding box center [839, 159] width 531 height 295
click at [813, 201] on div "[STREET_ADDRESS][PERSON_NAME]" at bounding box center [839, 159] width 531 height 295
drag, startPoint x: 813, startPoint y: 201, endPoint x: 842, endPoint y: 86, distance: 119.1
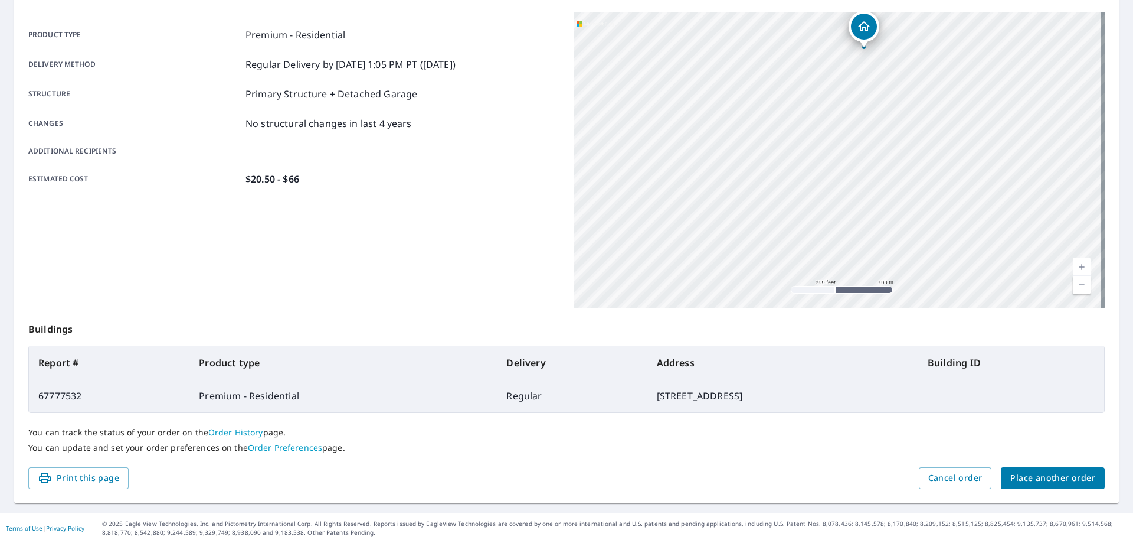
click at [842, 86] on div "[STREET_ADDRESS][PERSON_NAME]" at bounding box center [839, 159] width 531 height 295
drag, startPoint x: 862, startPoint y: 23, endPoint x: 887, endPoint y: 40, distance: 30.1
click at [887, 40] on icon "Dropped pin, building 1, Residential property, 18314 King Ln Conroe, TX 77306" at bounding box center [891, 38] width 12 height 10
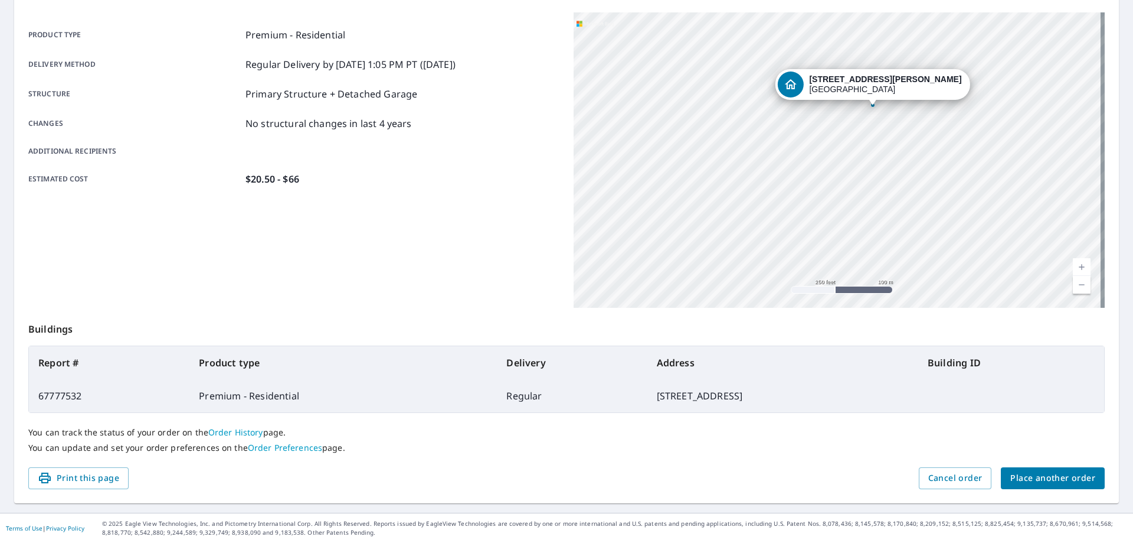
drag, startPoint x: 833, startPoint y: 136, endPoint x: 868, endPoint y: 83, distance: 63.4
click at [868, 83] on strong "[STREET_ADDRESS][PERSON_NAME]" at bounding box center [885, 78] width 152 height 9
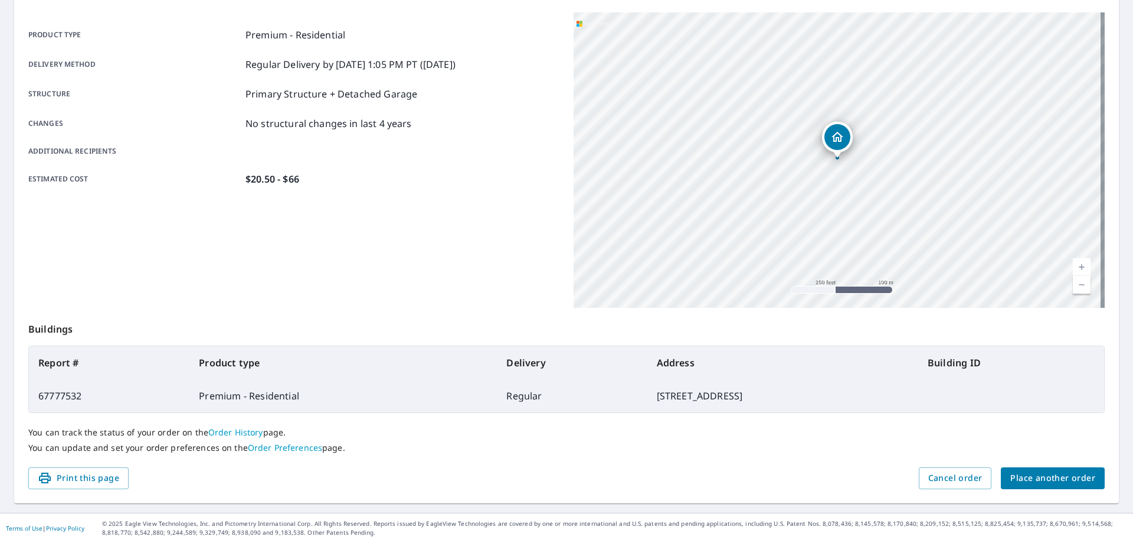
click at [831, 136] on icon "Dropped pin, building 1, Residential property, 18314 King Ln Conroe, TX 77306" at bounding box center [838, 137] width 14 height 14
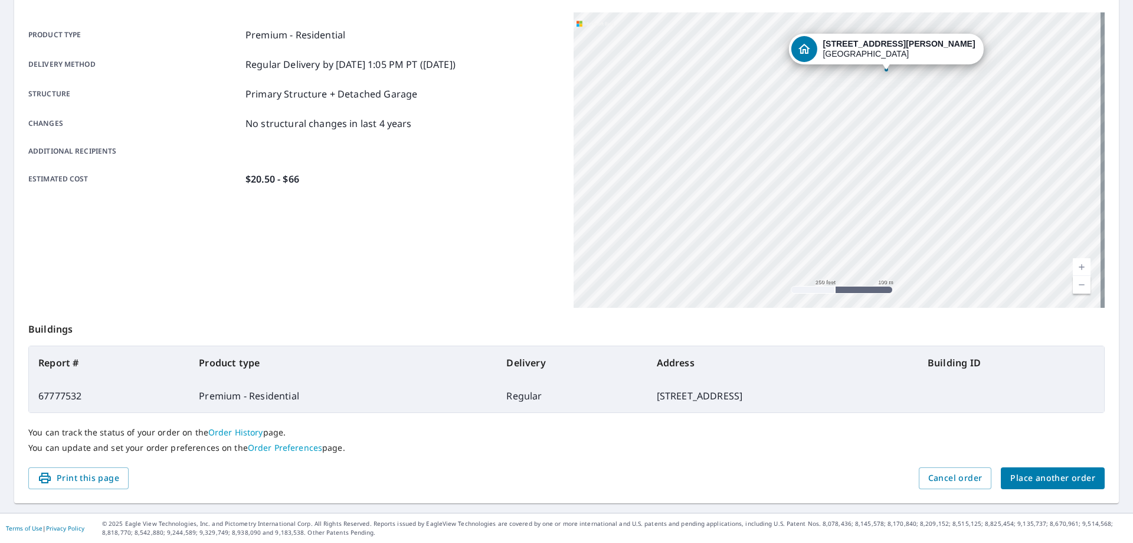
drag, startPoint x: 815, startPoint y: 204, endPoint x: 864, endPoint y: 116, distance: 100.7
click at [864, 116] on div "[STREET_ADDRESS][PERSON_NAME]" at bounding box center [839, 159] width 531 height 295
click at [830, 210] on div "[STREET_ADDRESS][PERSON_NAME]" at bounding box center [839, 159] width 531 height 295
click at [829, 211] on div "[STREET_ADDRESS][PERSON_NAME]" at bounding box center [839, 159] width 531 height 295
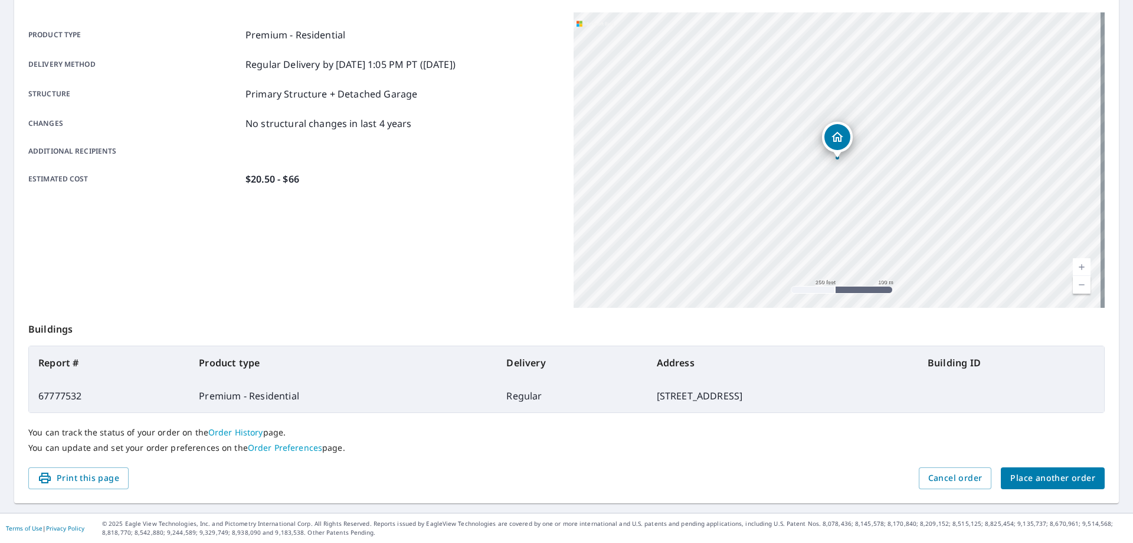
click at [829, 211] on div "[STREET_ADDRESS][PERSON_NAME]" at bounding box center [839, 159] width 531 height 295
drag, startPoint x: 829, startPoint y: 210, endPoint x: 871, endPoint y: 88, distance: 129.0
click at [871, 88] on div "[STREET_ADDRESS][PERSON_NAME]" at bounding box center [839, 159] width 531 height 295
click at [818, 182] on div "[STREET_ADDRESS][PERSON_NAME]" at bounding box center [839, 159] width 531 height 295
drag, startPoint x: 832, startPoint y: 142, endPoint x: 880, endPoint y: 80, distance: 77.8
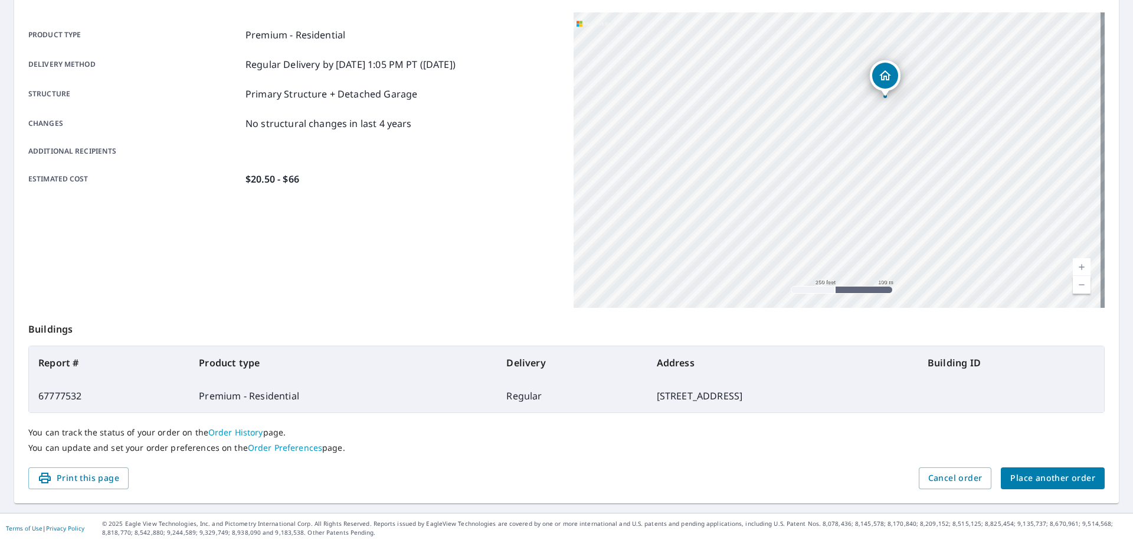
click at [880, 80] on icon "Dropped pin, building 1, Residential property, 18314 King Ln Conroe, TX 77306" at bounding box center [885, 75] width 14 height 14
drag, startPoint x: 831, startPoint y: 208, endPoint x: 859, endPoint y: 82, distance: 128.8
click at [859, 82] on div "[STREET_ADDRESS][PERSON_NAME]" at bounding box center [839, 159] width 531 height 295
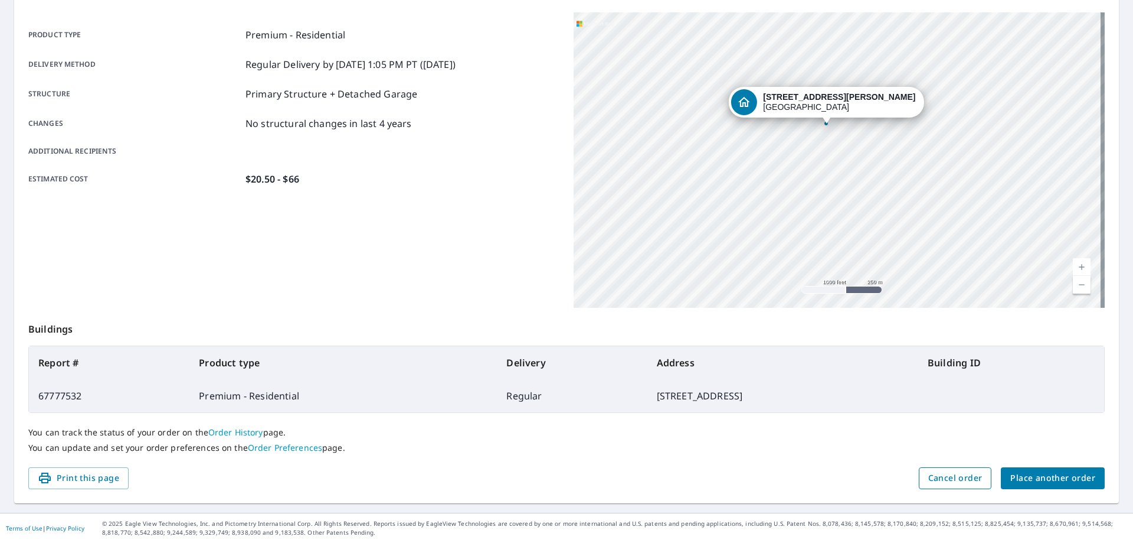
click at [930, 476] on span "Cancel order" at bounding box center [956, 477] width 54 height 15
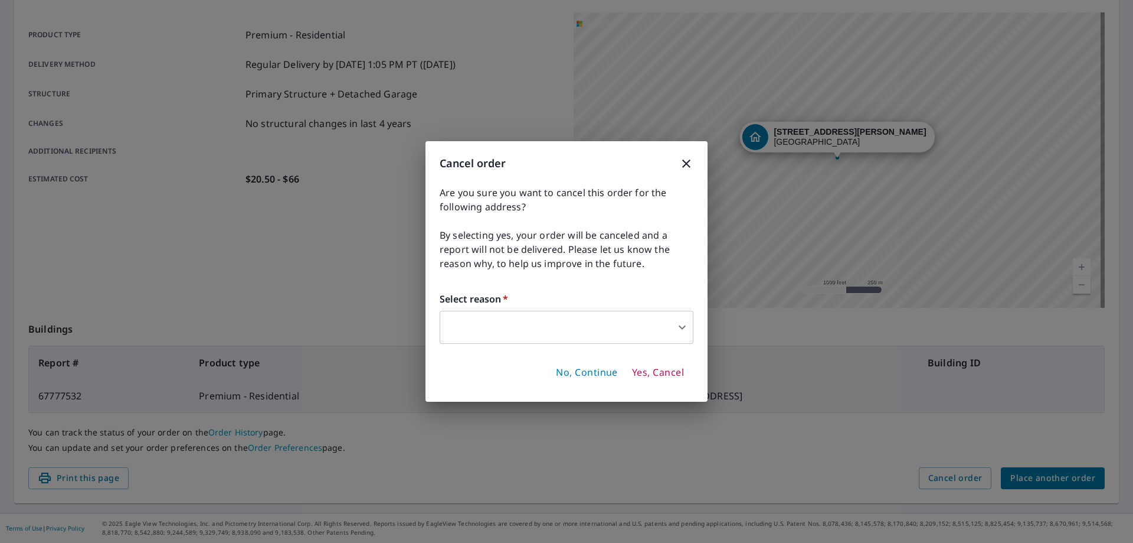
click at [462, 322] on body "JW JW Dashboard Order History Order JW Order Submitted Order details Product ty…" at bounding box center [566, 271] width 1133 height 543
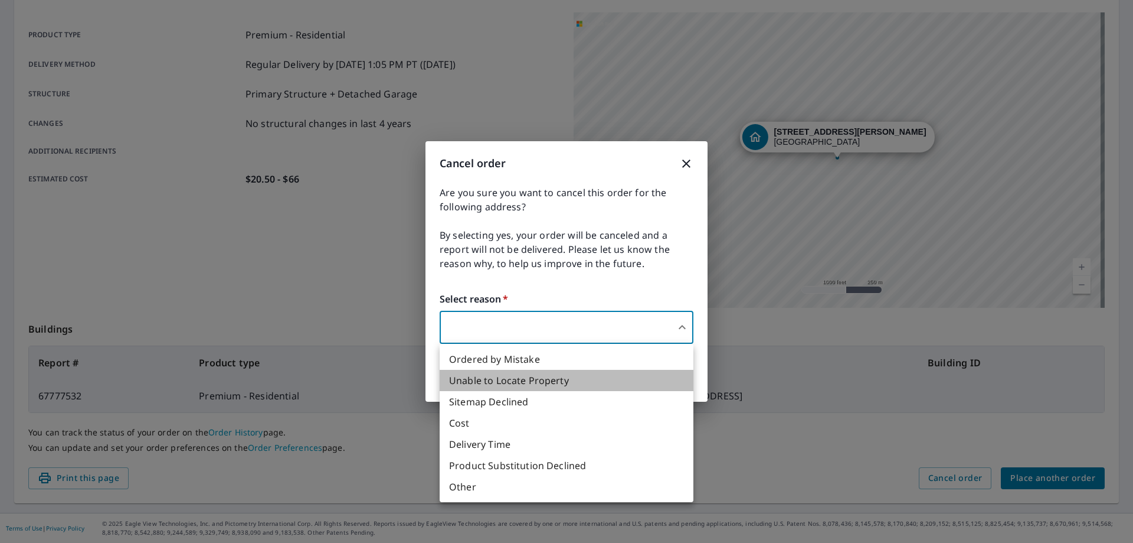
click at [485, 377] on li "Unable to Locate Property" at bounding box center [567, 380] width 254 height 21
type input "31"
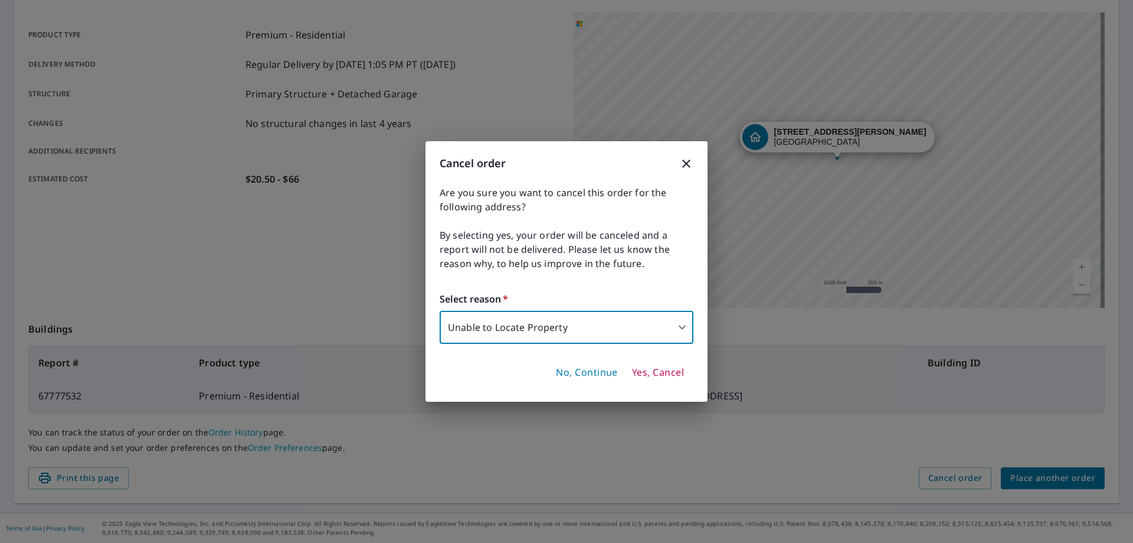
click at [640, 370] on span "Yes, Cancel" at bounding box center [658, 372] width 52 height 13
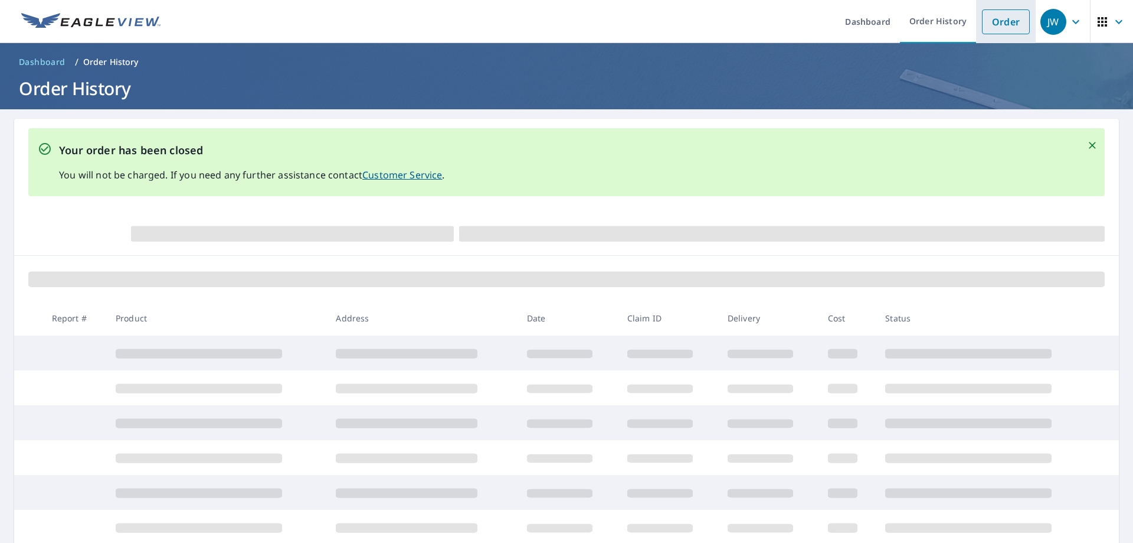
click at [989, 18] on link "Order" at bounding box center [1006, 21] width 48 height 25
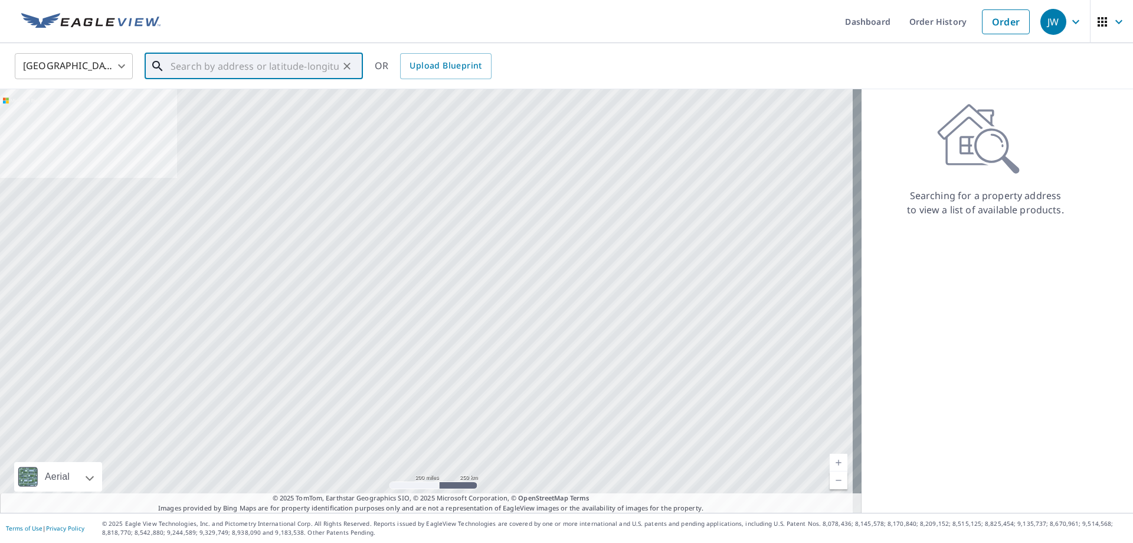
click at [282, 68] on input "text" at bounding box center [255, 66] width 168 height 33
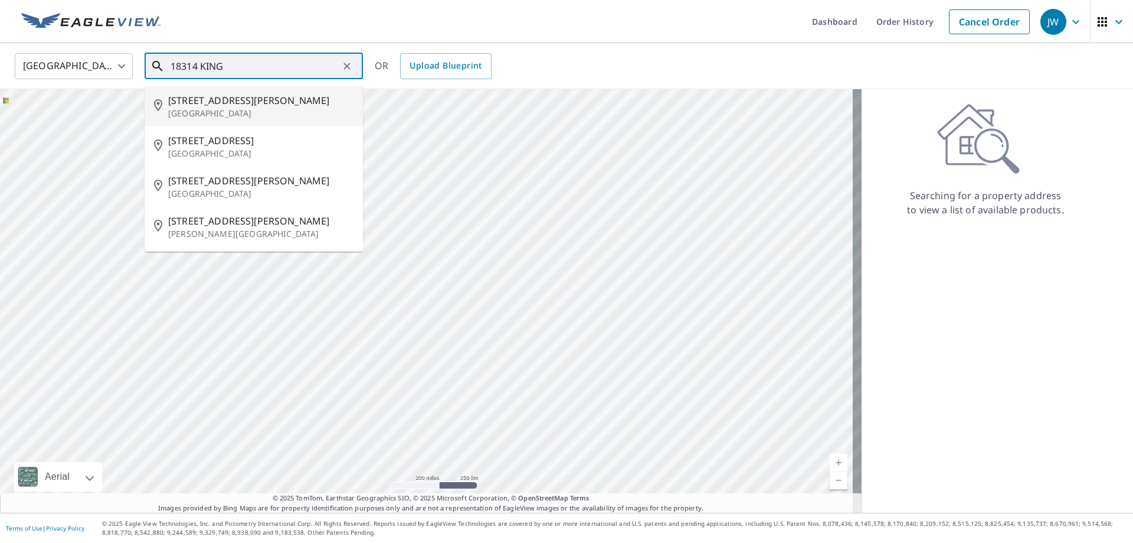
click at [252, 94] on span "[STREET_ADDRESS][PERSON_NAME]" at bounding box center [260, 100] width 185 height 14
type input "[STREET_ADDRESS][PERSON_NAME]"
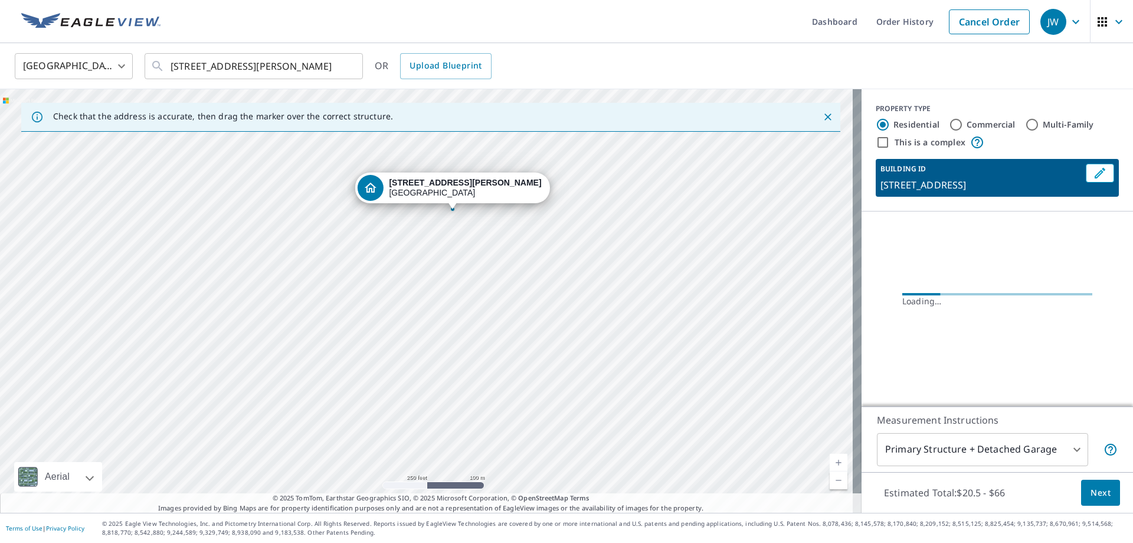
drag, startPoint x: 337, startPoint y: 270, endPoint x: 363, endPoint y: 181, distance: 93.4
click at [363, 181] on div "[STREET_ADDRESS][PERSON_NAME]" at bounding box center [431, 300] width 862 height 423
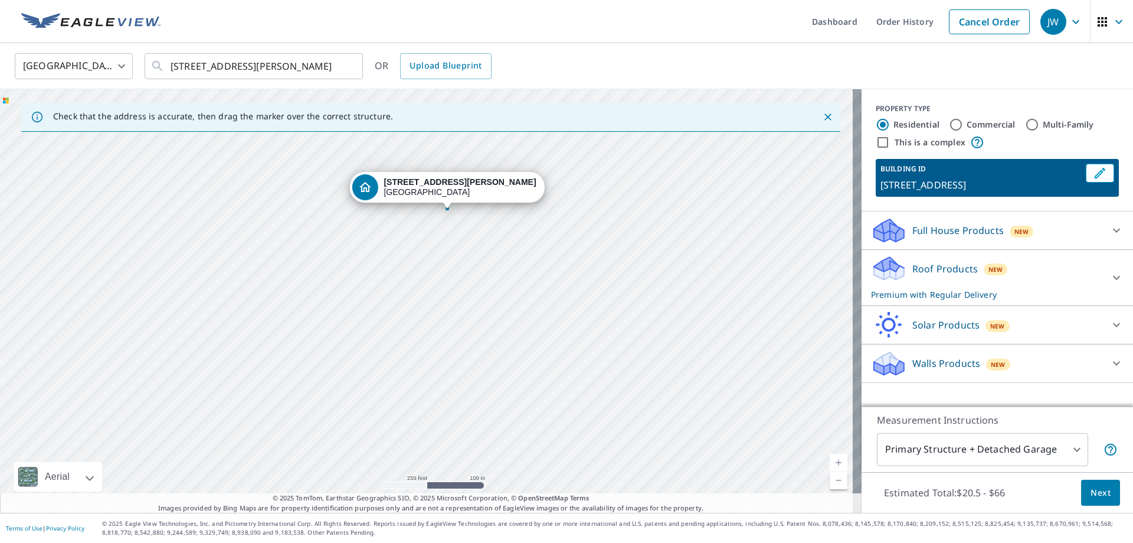
drag, startPoint x: 338, startPoint y: 319, endPoint x: 358, endPoint y: 229, distance: 92.7
click at [358, 229] on div "[STREET_ADDRESS][PERSON_NAME]" at bounding box center [431, 300] width 862 height 423
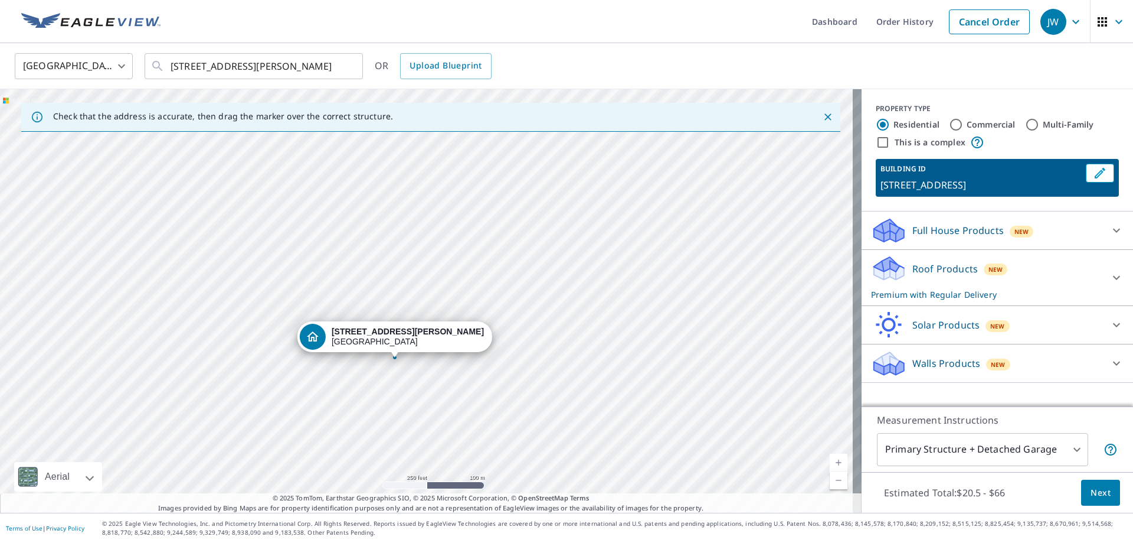
drag, startPoint x: 406, startPoint y: 187, endPoint x: 354, endPoint y: 335, distance: 157.8
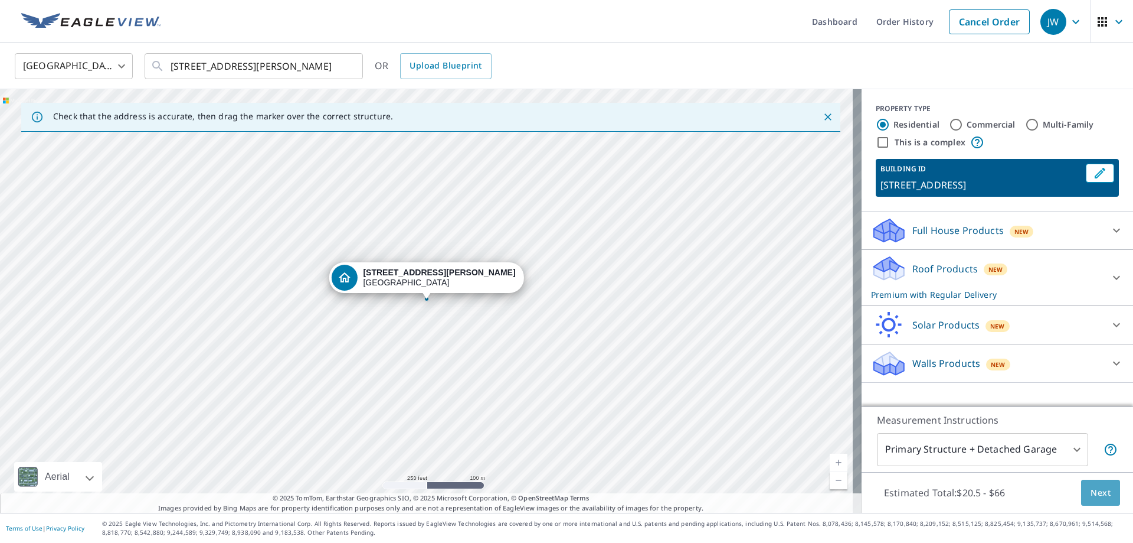
click at [1093, 486] on span "Next" at bounding box center [1101, 492] width 20 height 15
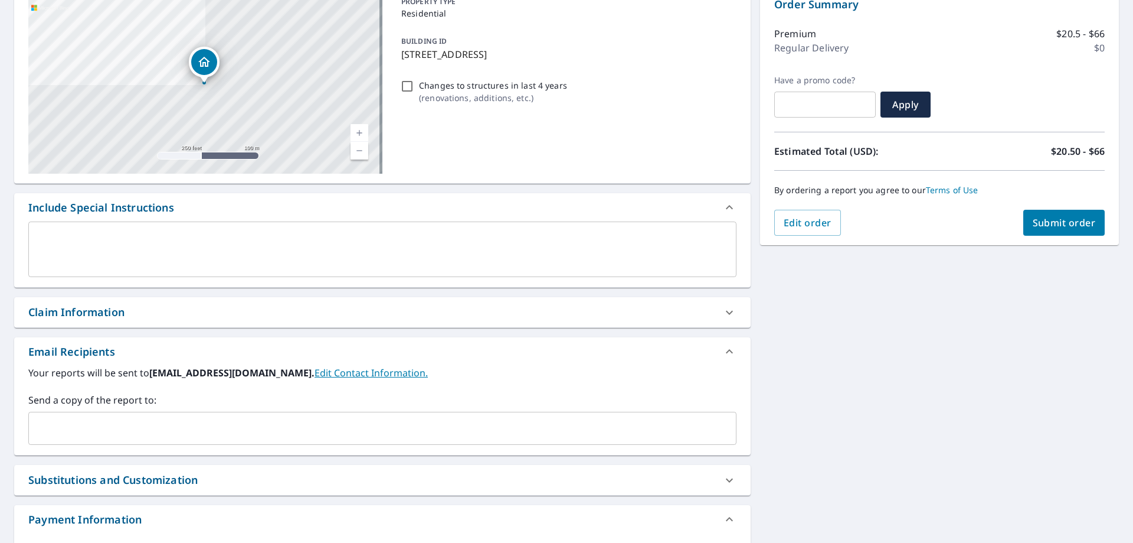
scroll to position [177, 0]
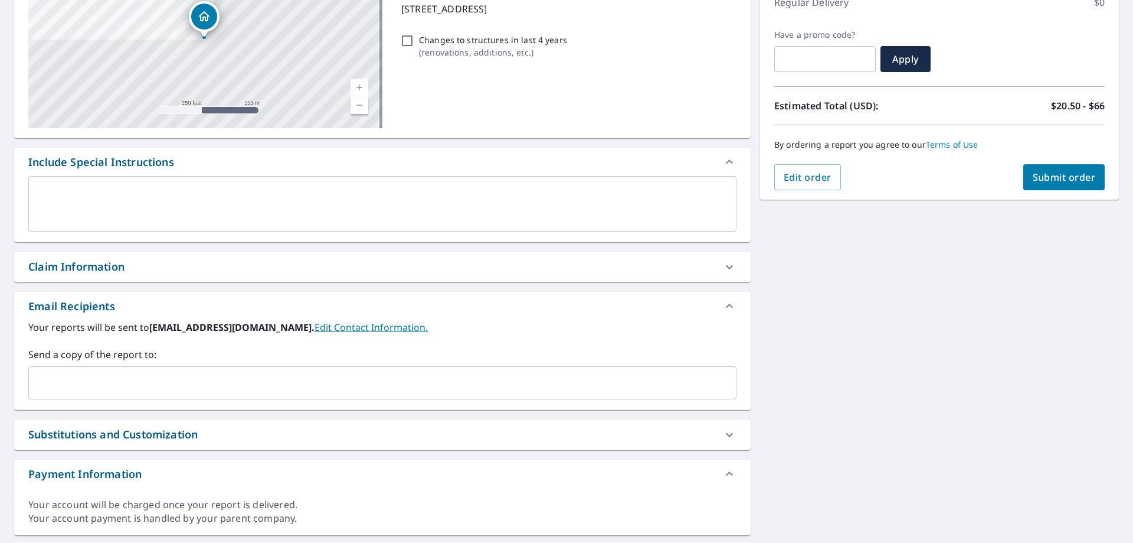
click at [136, 366] on div "​" at bounding box center [382, 382] width 708 height 33
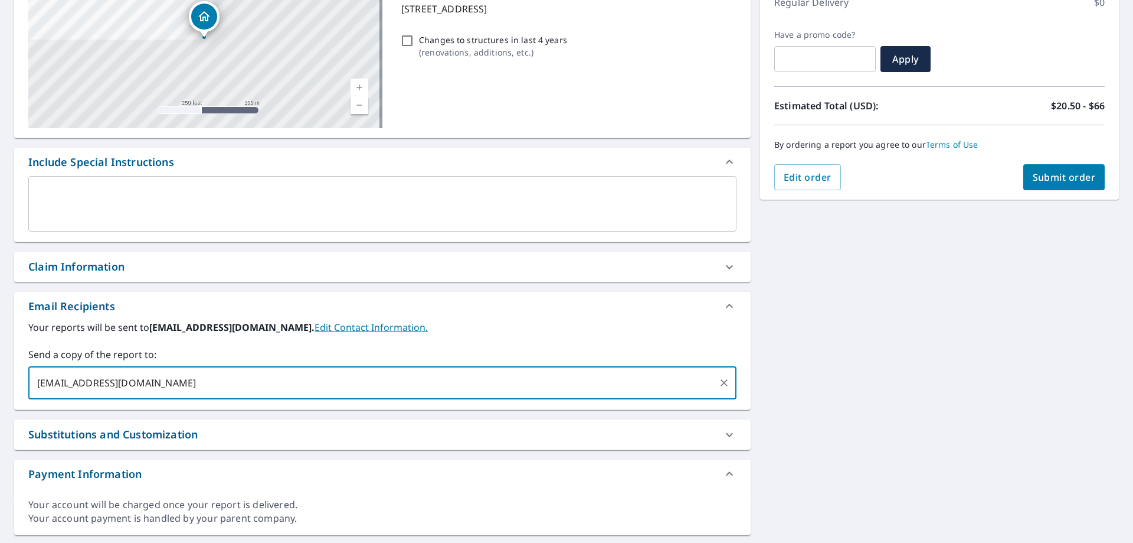
type input "[EMAIL_ADDRESS][DOMAIN_NAME]"
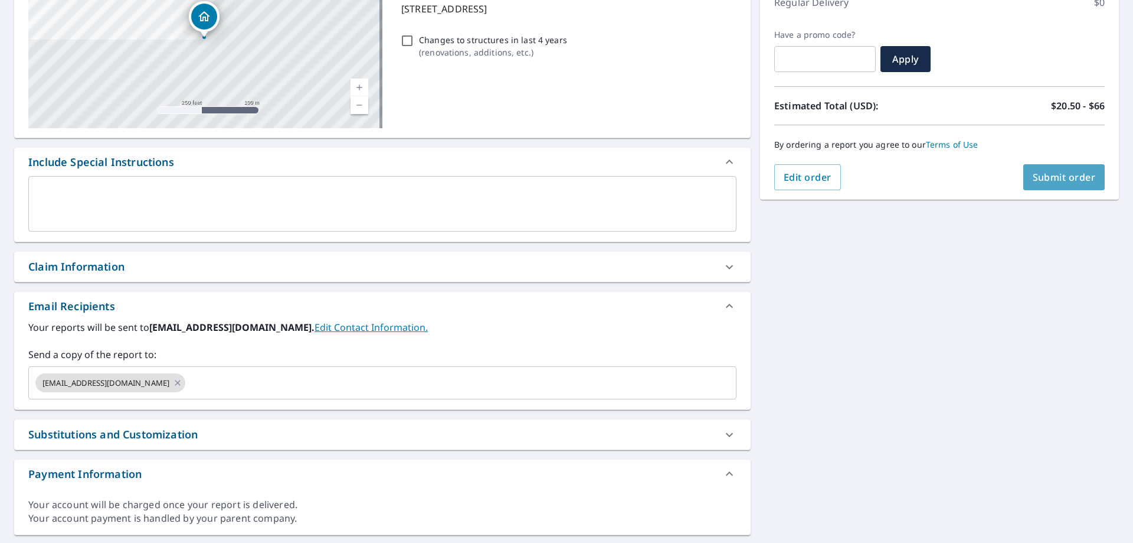
click at [1087, 166] on button "Submit order" at bounding box center [1065, 177] width 82 height 26
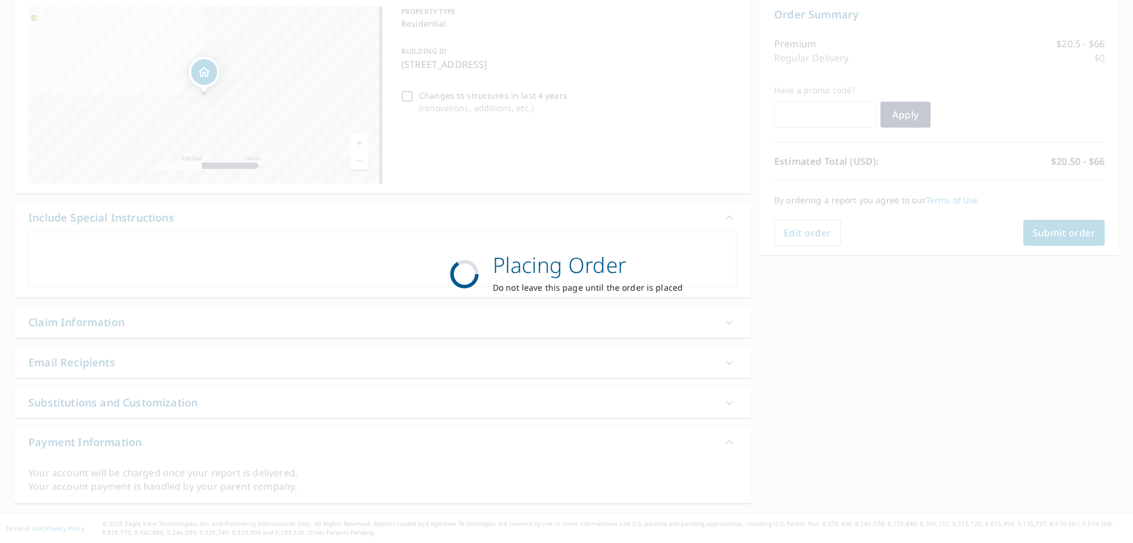
scroll to position [122, 0]
